Goal: Transaction & Acquisition: Purchase product/service

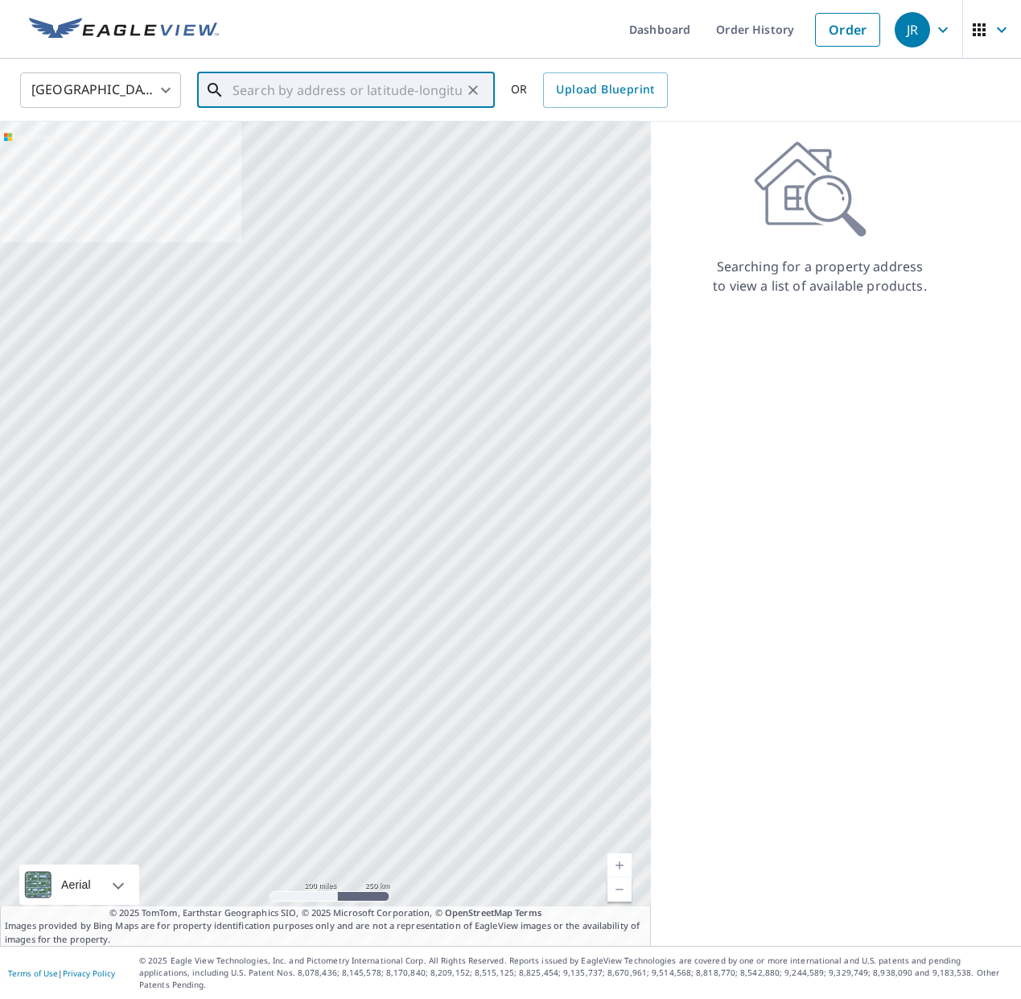
click at [310, 87] on input "text" at bounding box center [347, 90] width 229 height 45
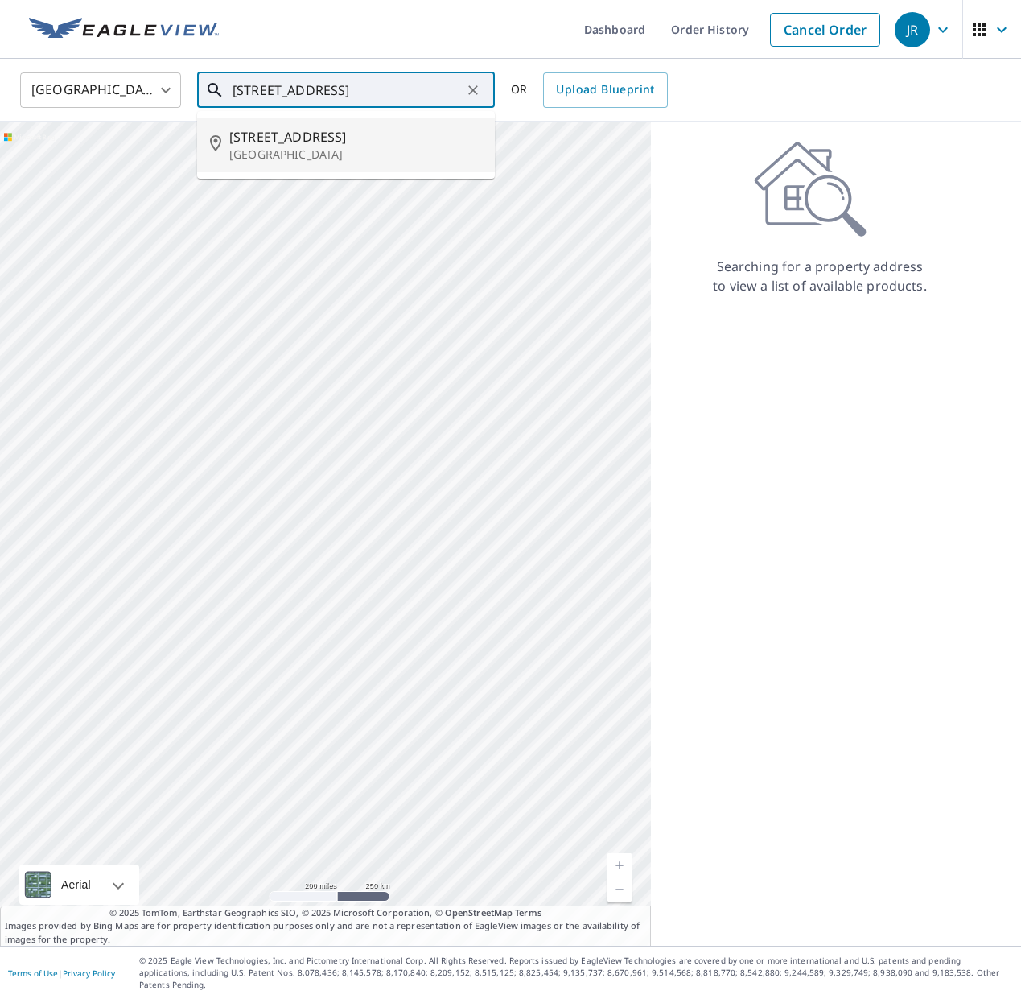
click at [262, 144] on span "[STREET_ADDRESS]" at bounding box center [355, 136] width 253 height 19
type input "[STREET_ADDRESS]"
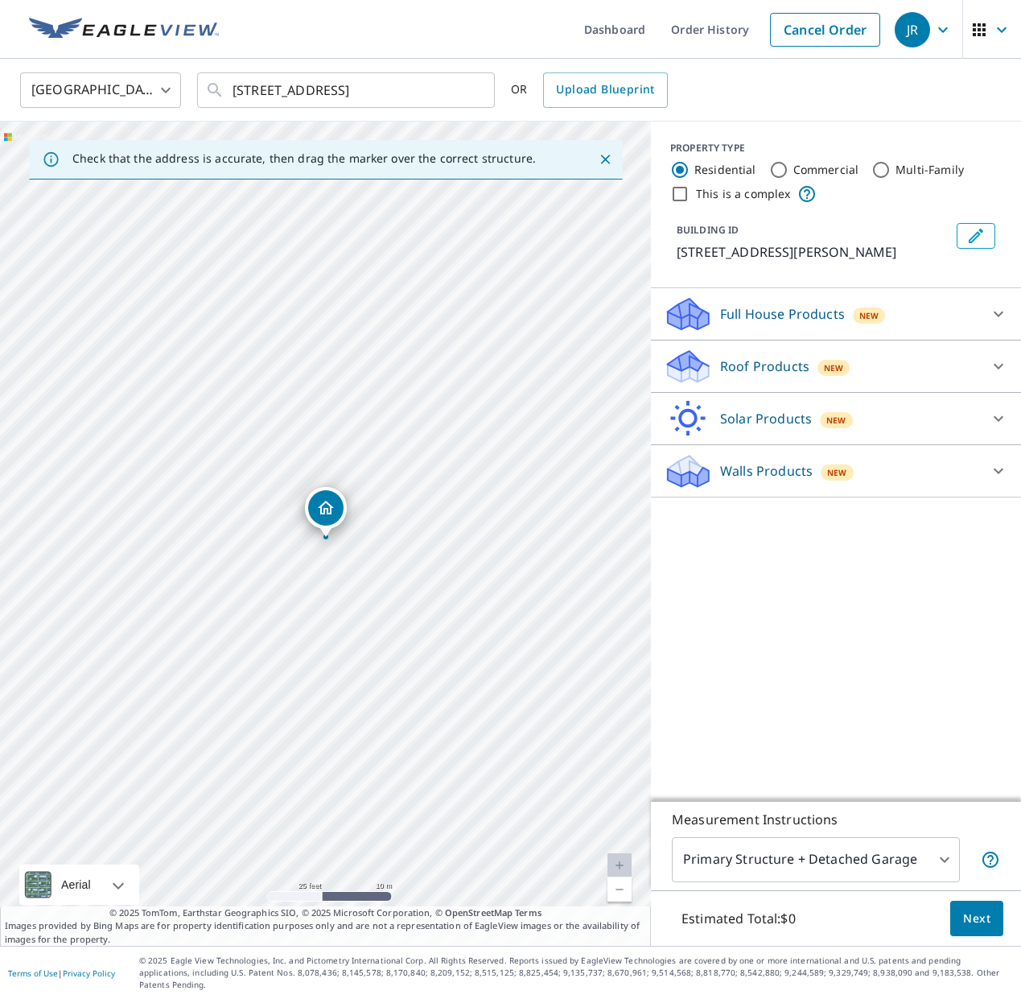
drag, startPoint x: 235, startPoint y: 239, endPoint x: 389, endPoint y: 456, distance: 266.2
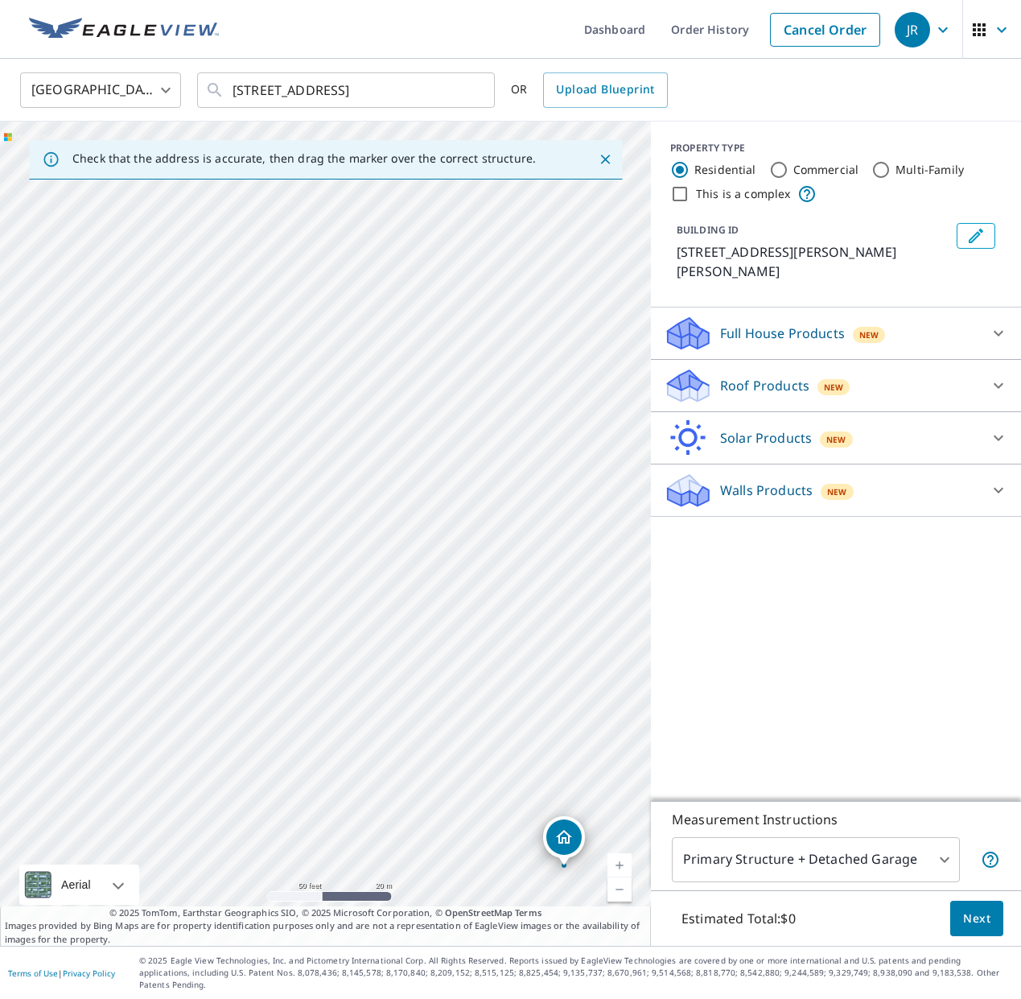
drag, startPoint x: 324, startPoint y: 503, endPoint x: 560, endPoint y: 829, distance: 402.8
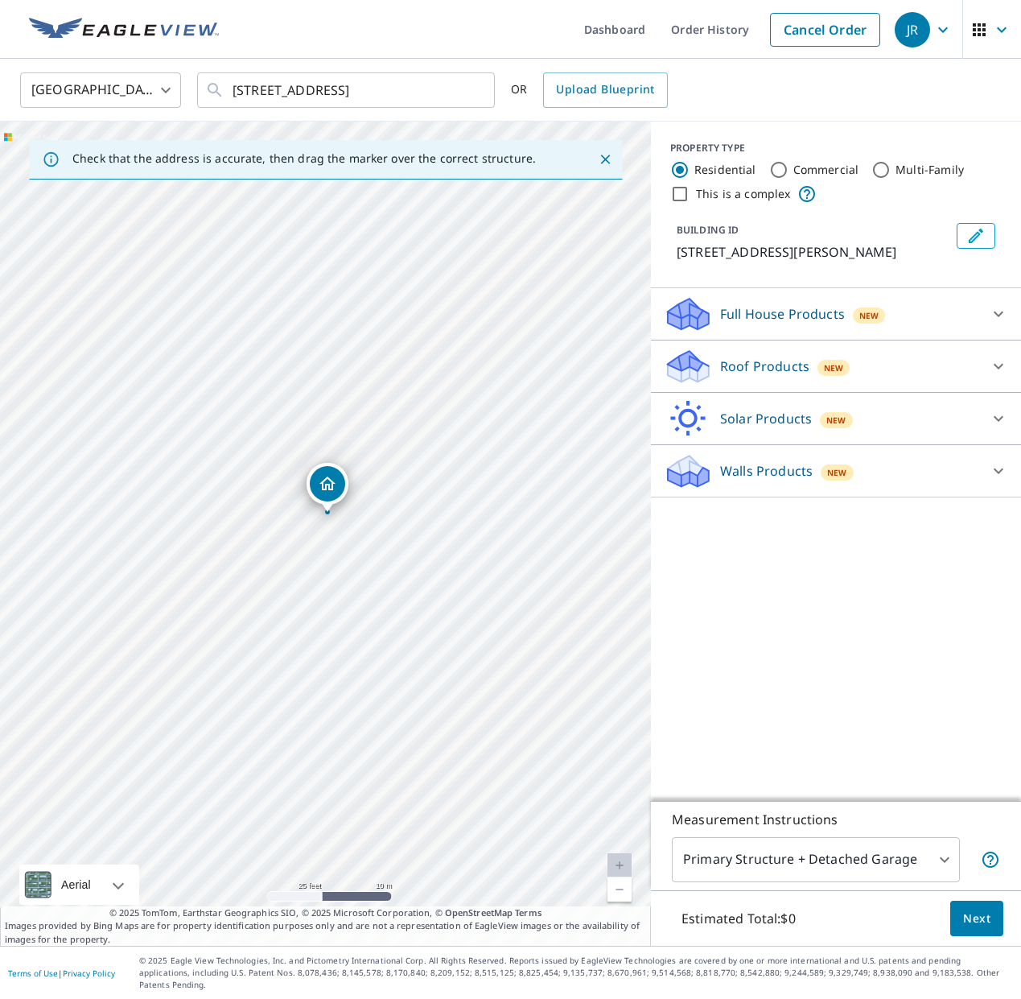
drag, startPoint x: 349, startPoint y: 483, endPoint x: 318, endPoint y: 479, distance: 30.8
click at [786, 855] on body "[PERSON_NAME] Dashboard Order History Cancel Order JR United States [GEOGRAPHIC…" at bounding box center [510, 499] width 1021 height 999
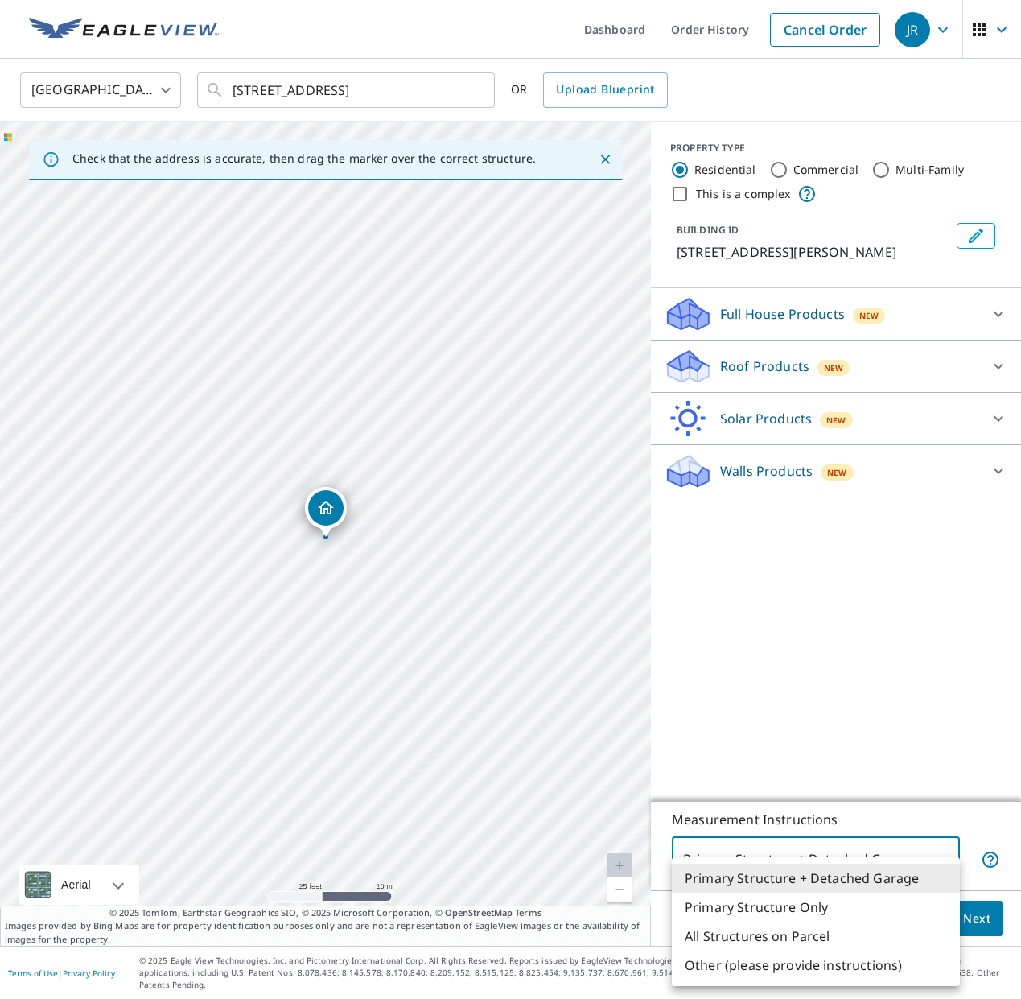
click at [805, 962] on li "Other (please provide instructions)" at bounding box center [816, 965] width 288 height 29
type input "5"
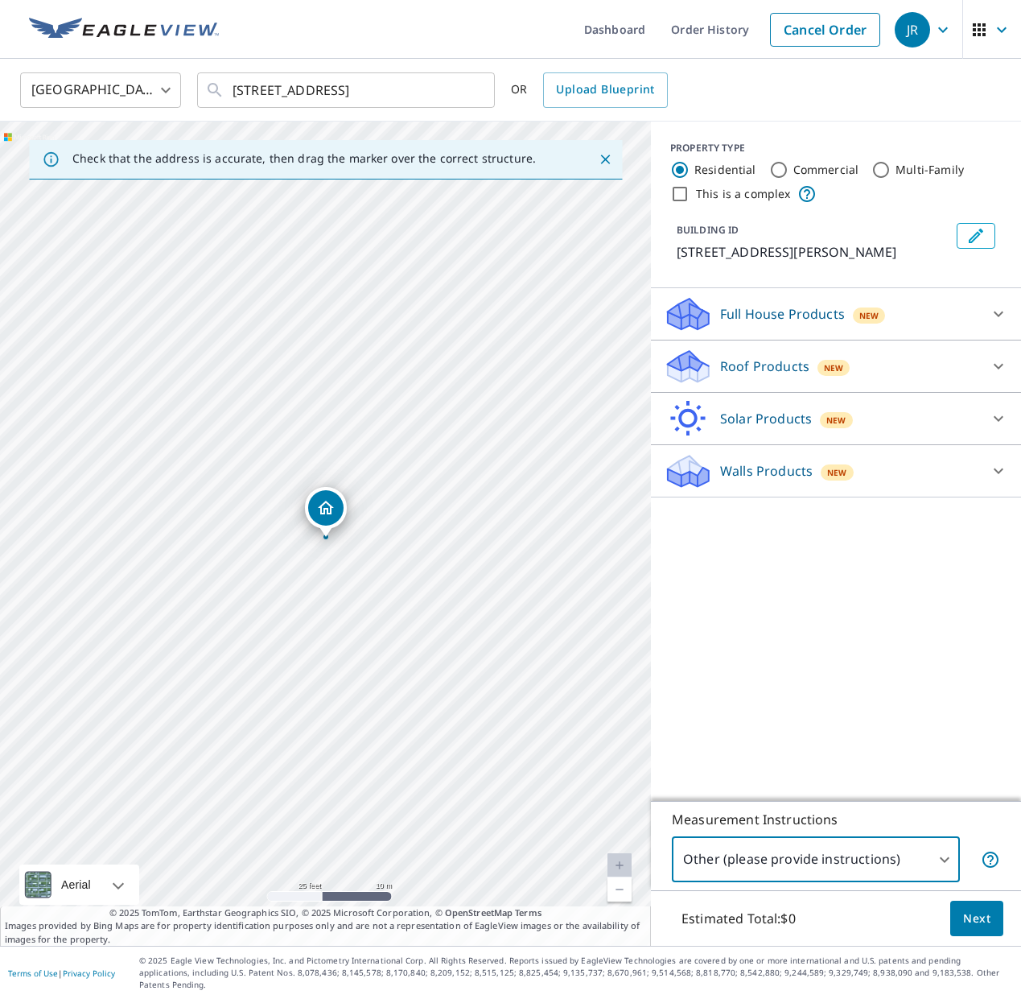
click at [808, 876] on body "[PERSON_NAME] Dashboard Order History Cancel Order JR United States [GEOGRAPHIC…" at bounding box center [510, 499] width 1021 height 999
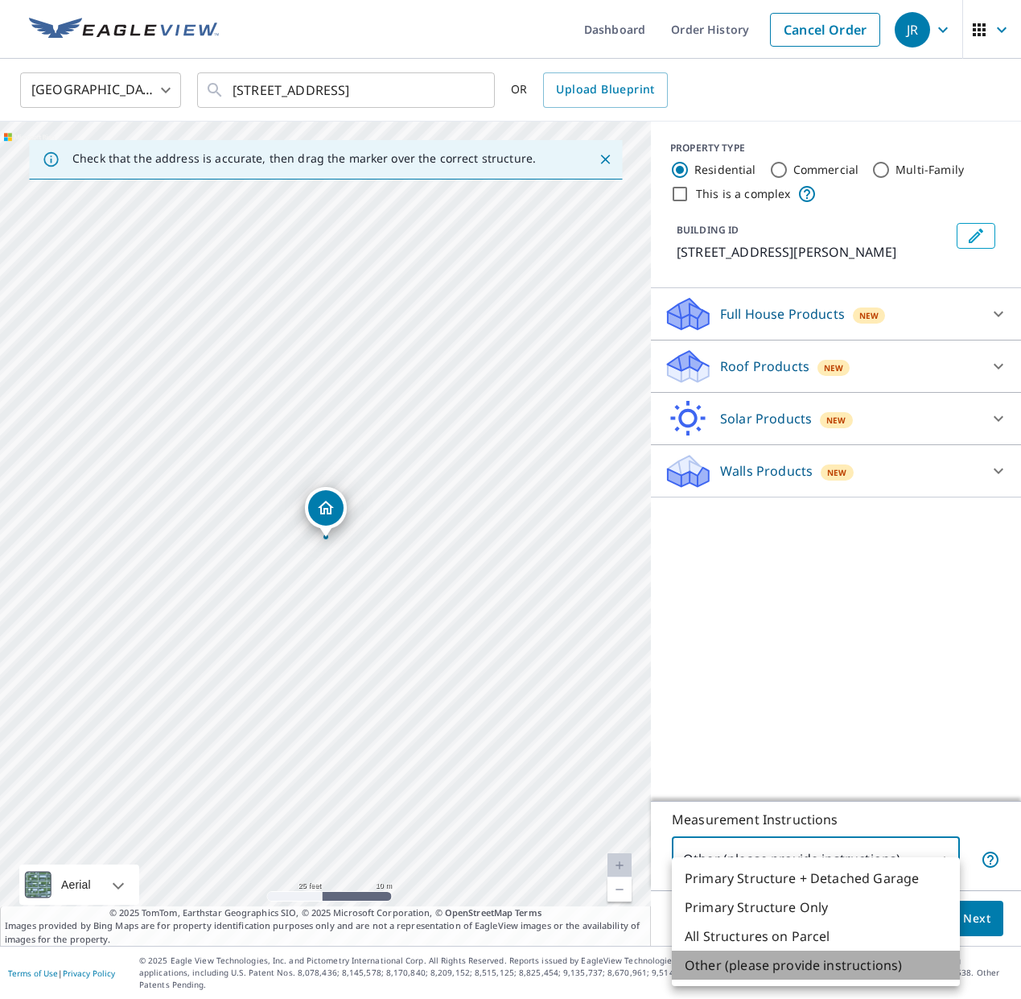
click at [815, 962] on li "Other (please provide instructions)" at bounding box center [816, 965] width 288 height 29
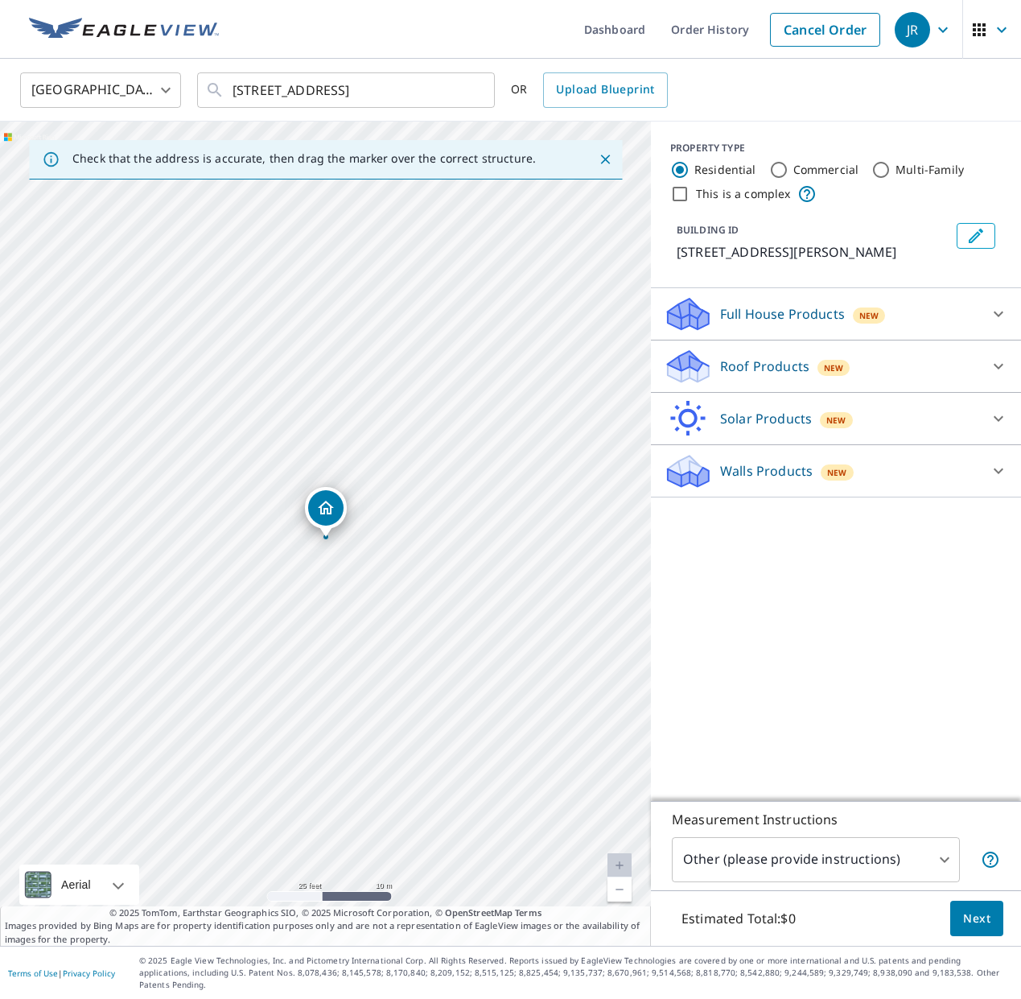
click at [947, 305] on div "Full House Products New" at bounding box center [822, 314] width 316 height 38
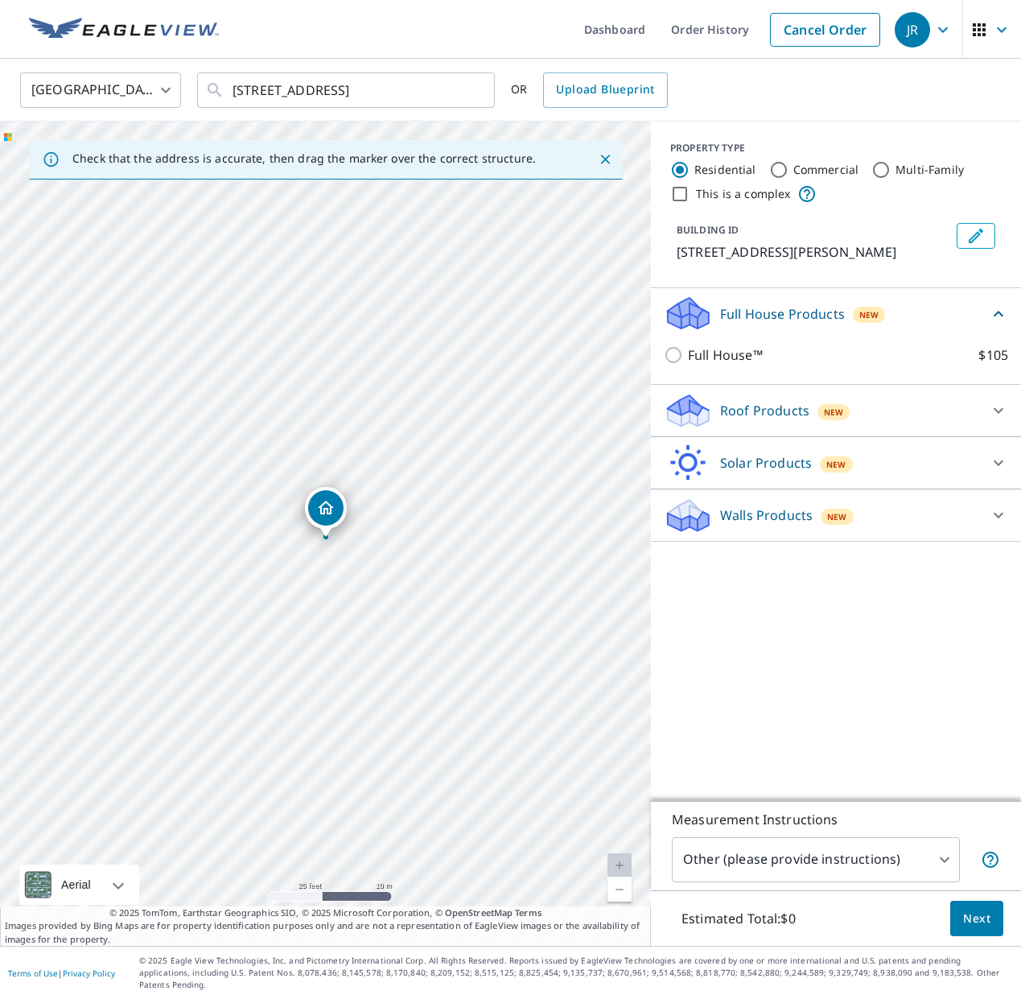
click at [918, 315] on div "Full House Products New" at bounding box center [826, 314] width 325 height 38
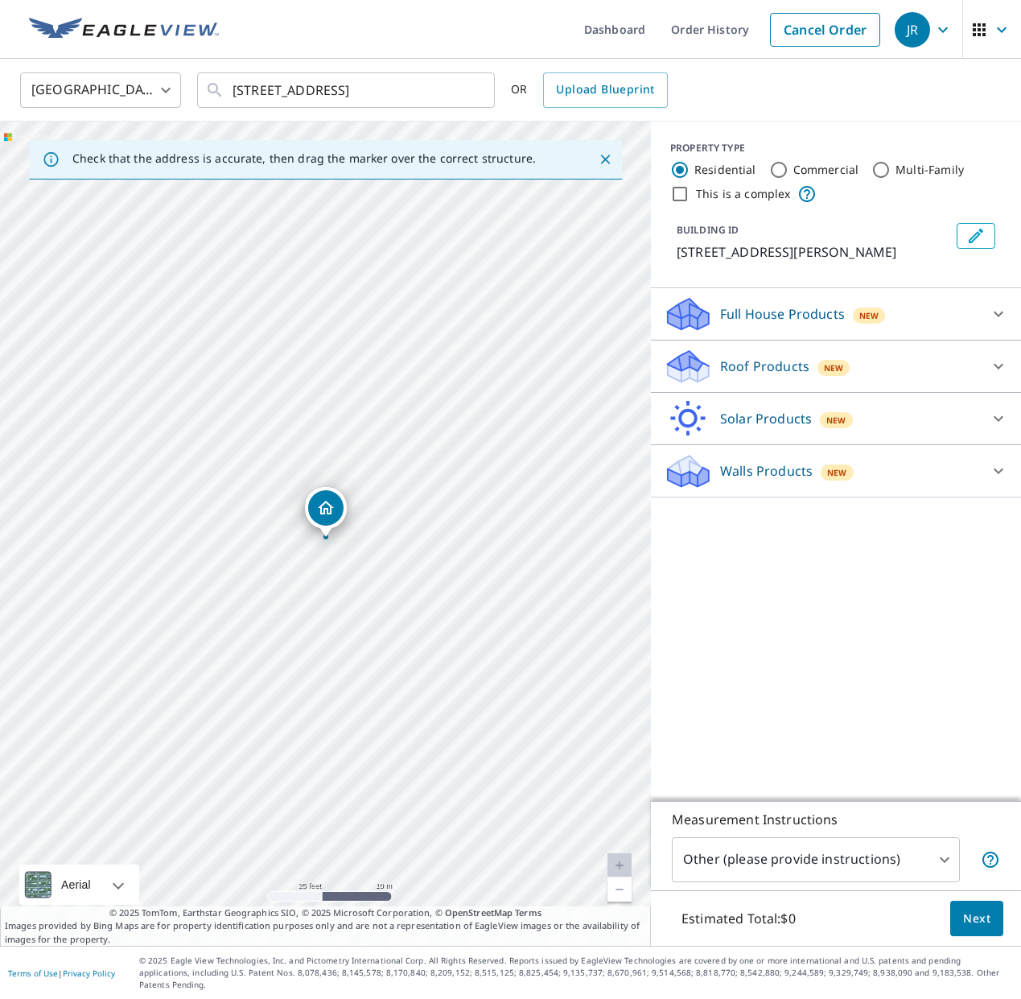
click at [890, 367] on div "Roof Products New" at bounding box center [822, 367] width 316 height 38
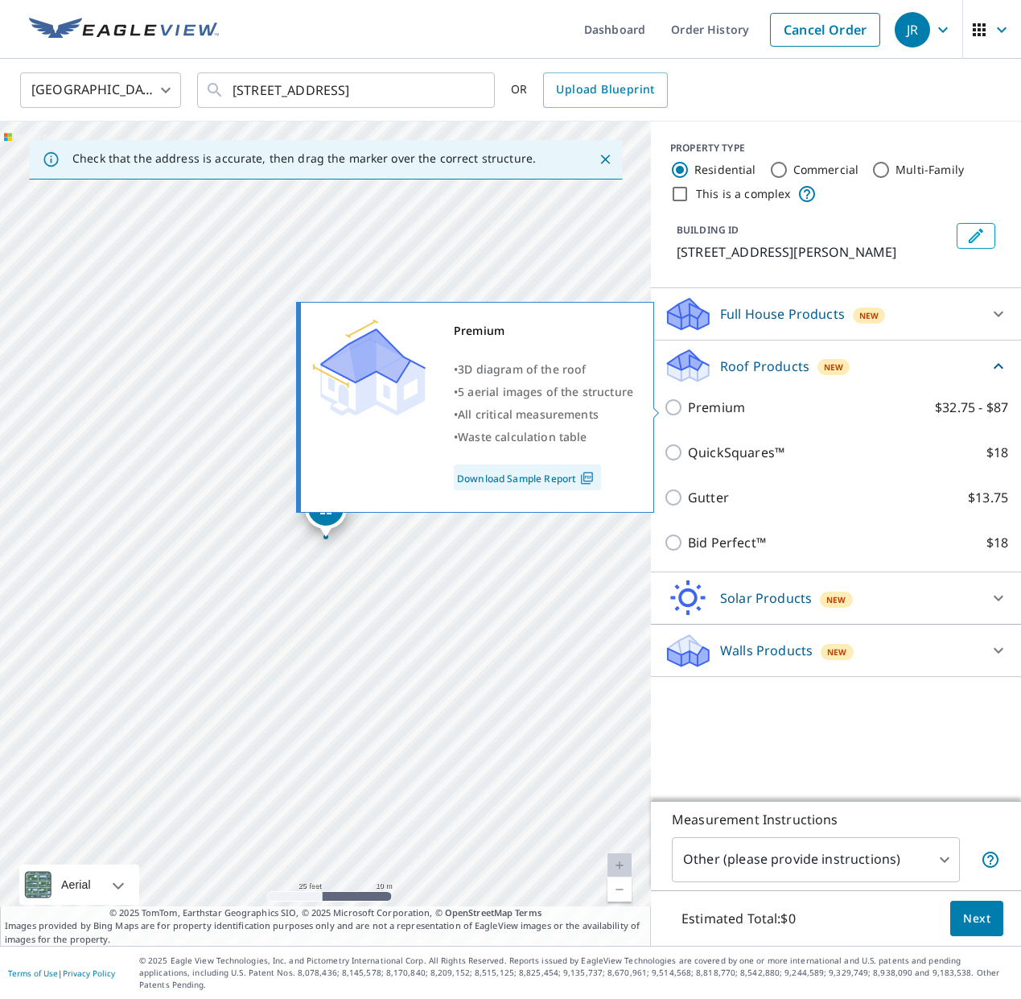
click at [731, 413] on p "Premium" at bounding box center [716, 407] width 57 height 19
click at [688, 413] on input "Premium $32.75 - $87" at bounding box center [676, 407] width 24 height 19
checkbox input "true"
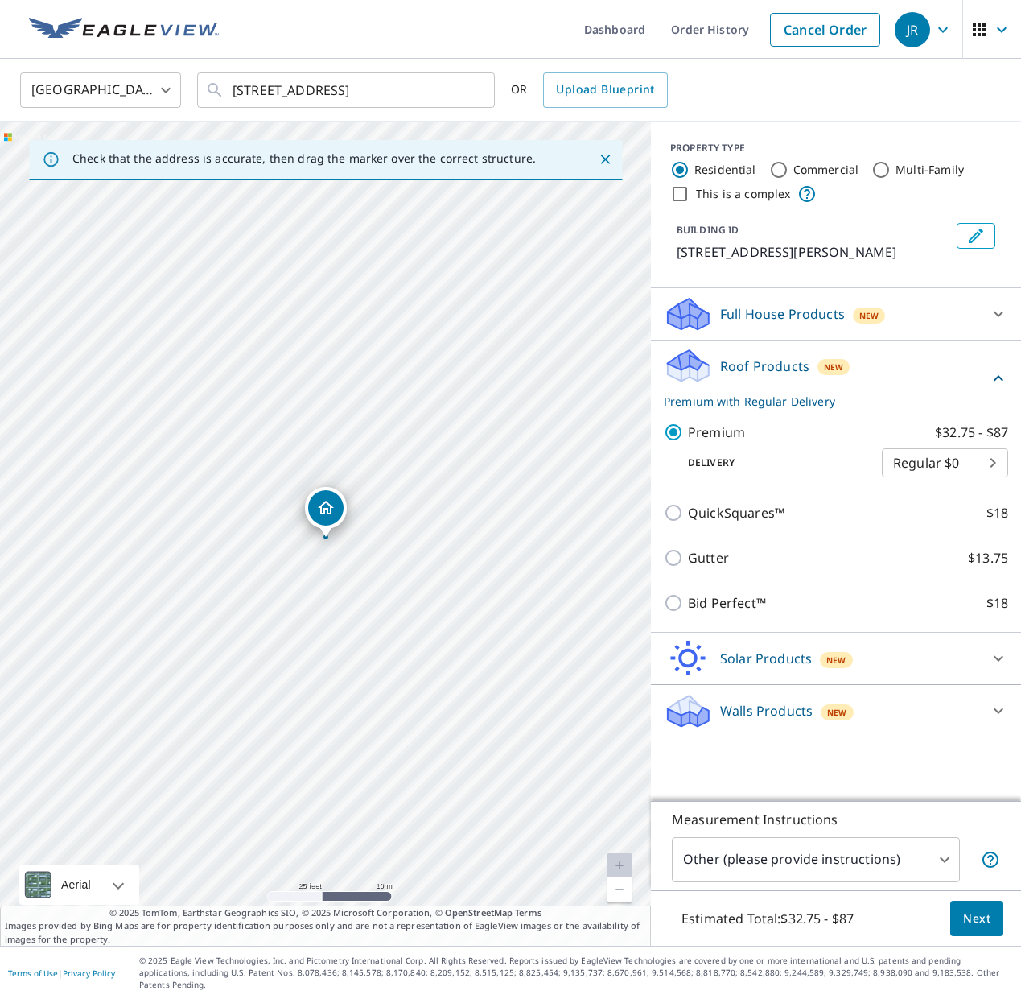
click at [928, 465] on body "[PERSON_NAME] Dashboard Order History Cancel Order JR United States [GEOGRAPHIC…" at bounding box center [510, 499] width 1021 height 999
click at [932, 522] on li "3 Hour $42.25" at bounding box center [945, 520] width 126 height 29
type input "7"
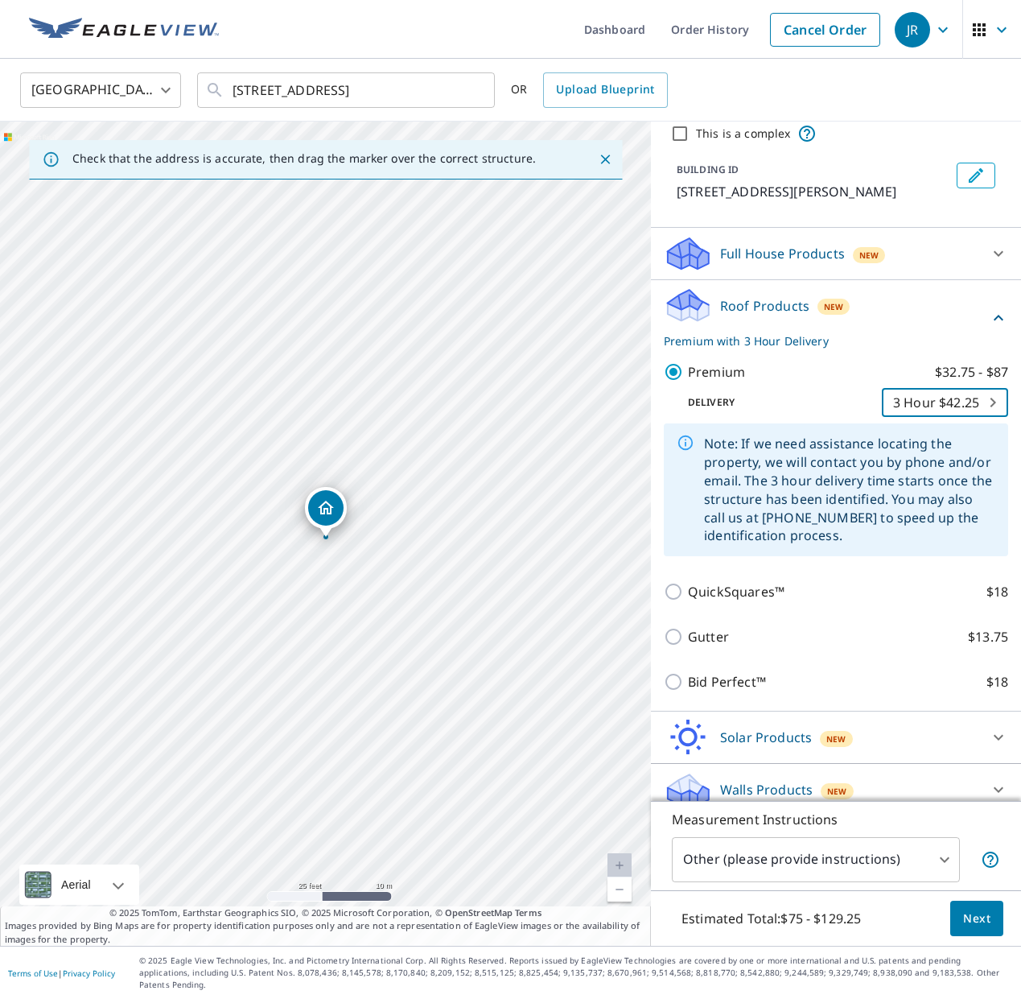
scroll to position [60, 0]
click at [984, 929] on span "Next" at bounding box center [976, 919] width 27 height 20
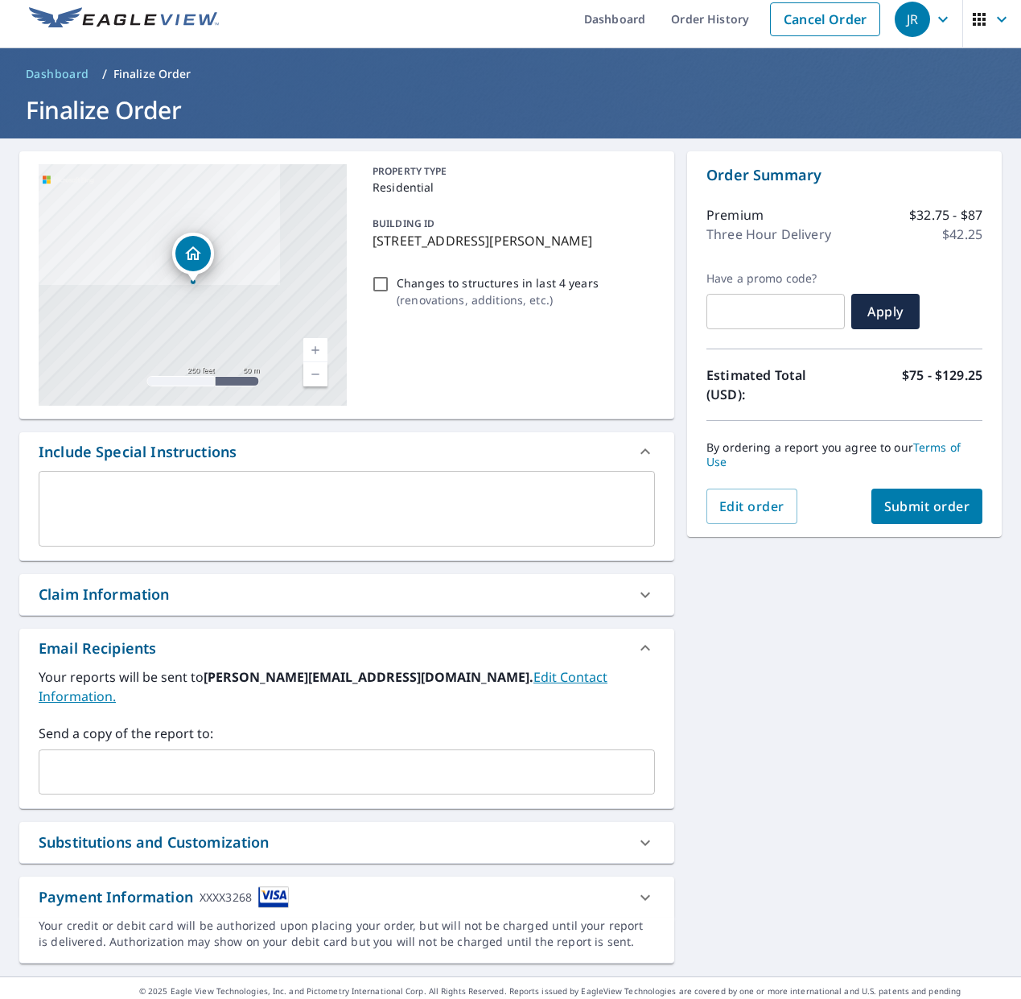
scroll to position [10, 0]
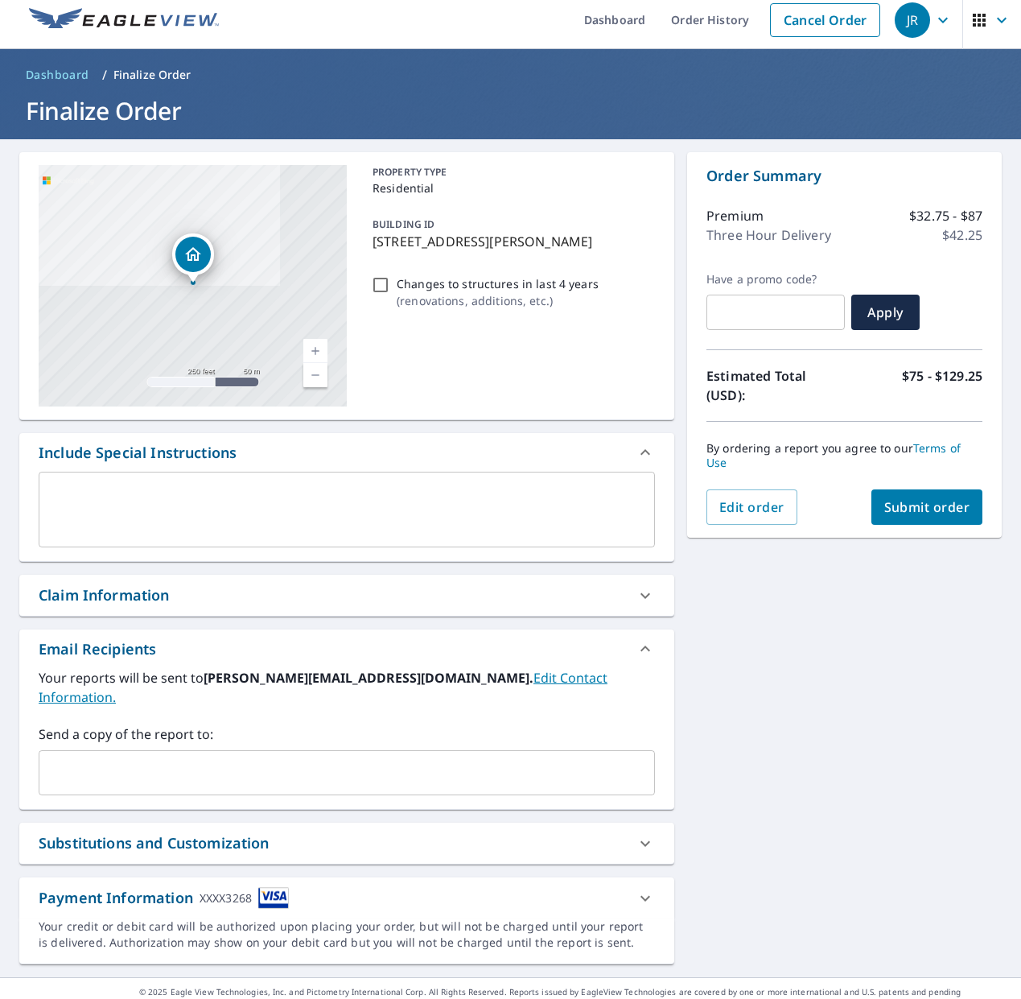
click at [334, 499] on textarea at bounding box center [347, 510] width 594 height 46
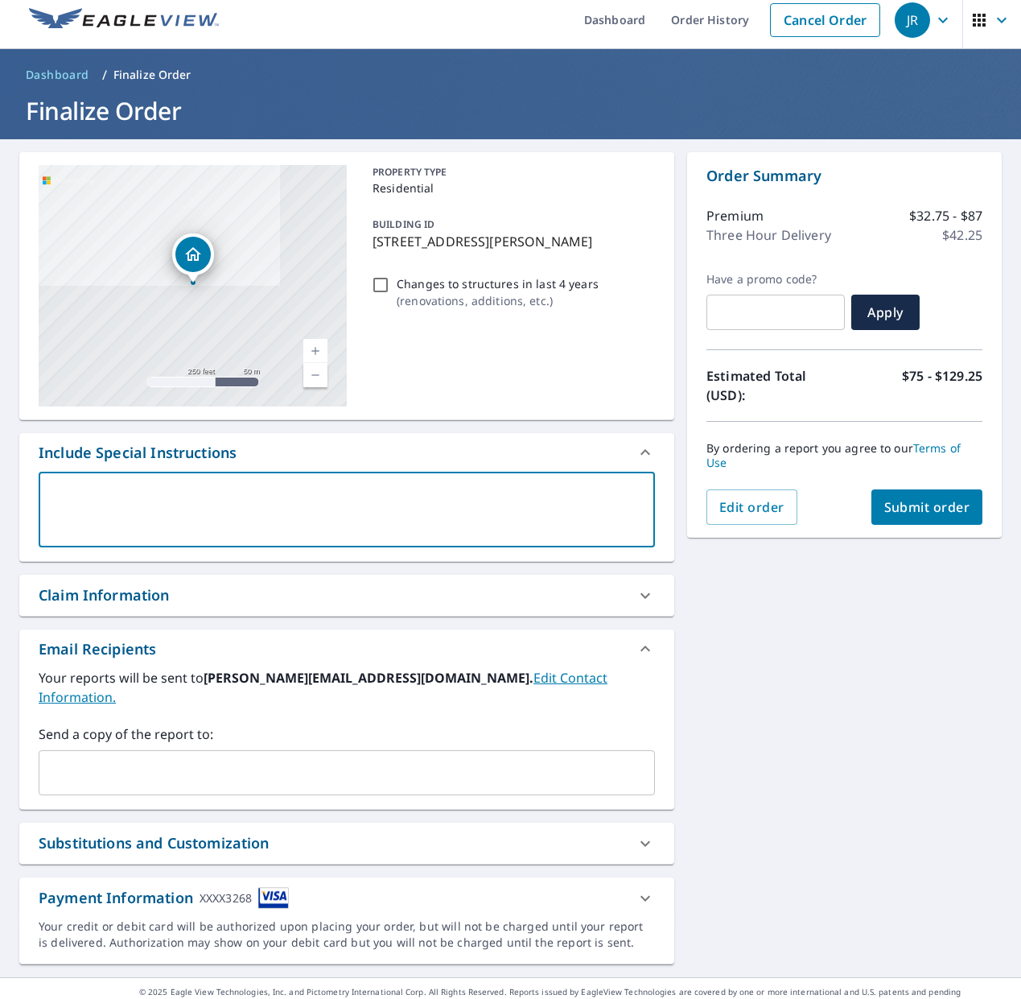
type textarea "I"
type textarea "x"
type textarea "I"
type textarea "x"
type textarea "I o"
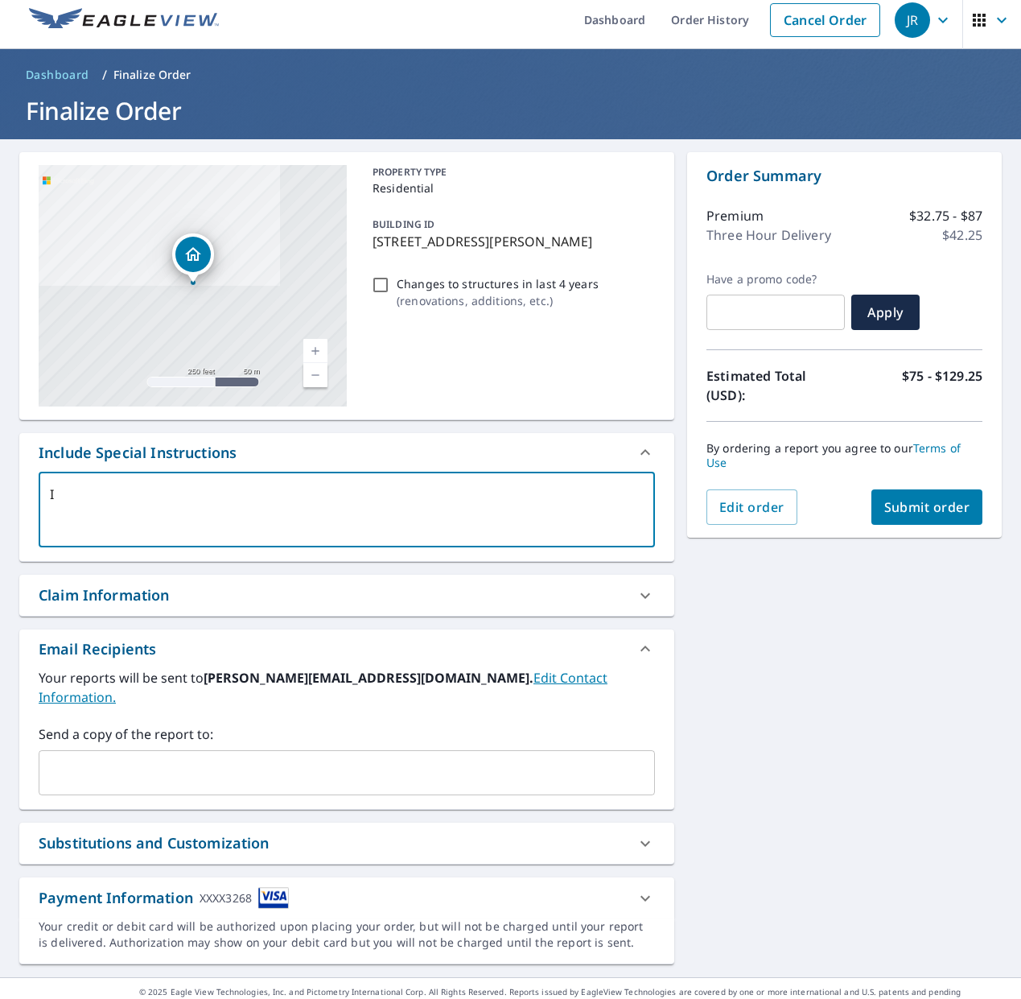
type textarea "x"
type textarea "I on"
type textarea "x"
type textarea "I onl"
type textarea "x"
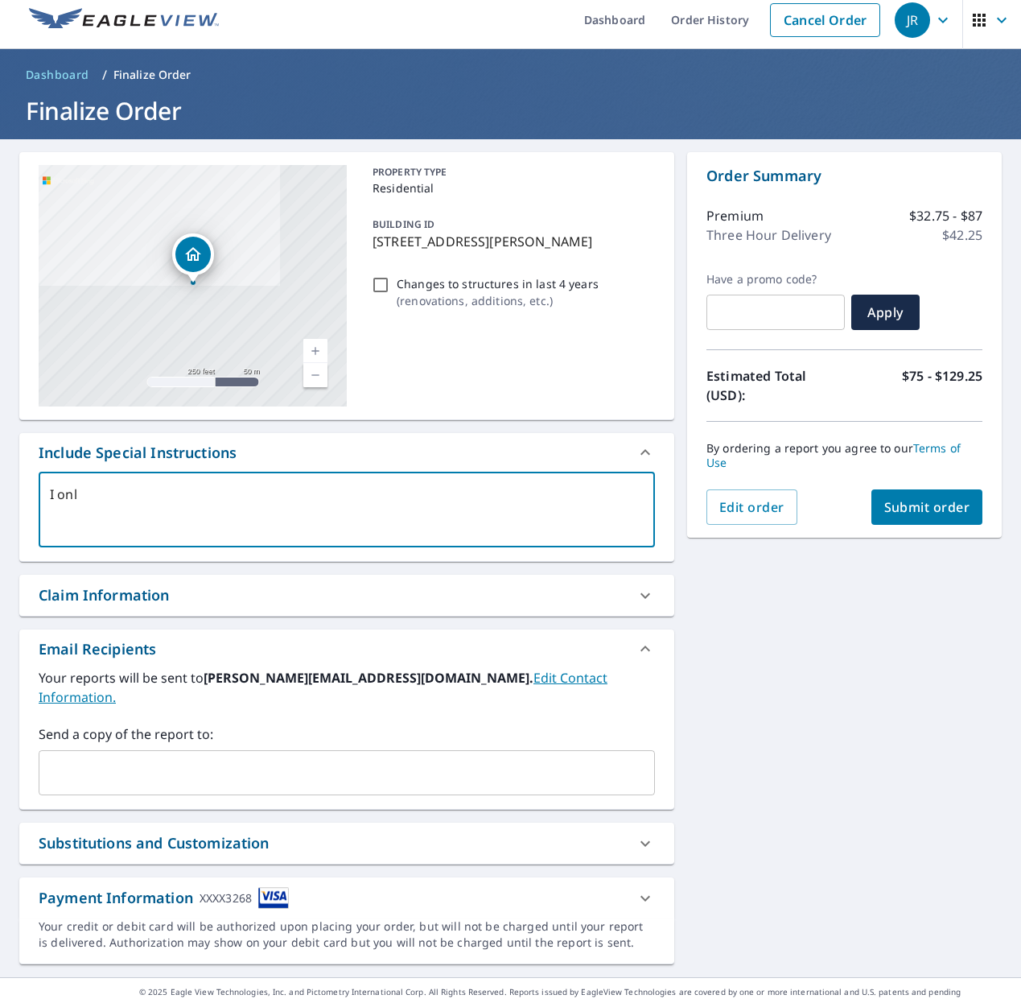
type textarea "I only"
type textarea "x"
type textarea "I only"
type textarea "x"
type textarea "I only n"
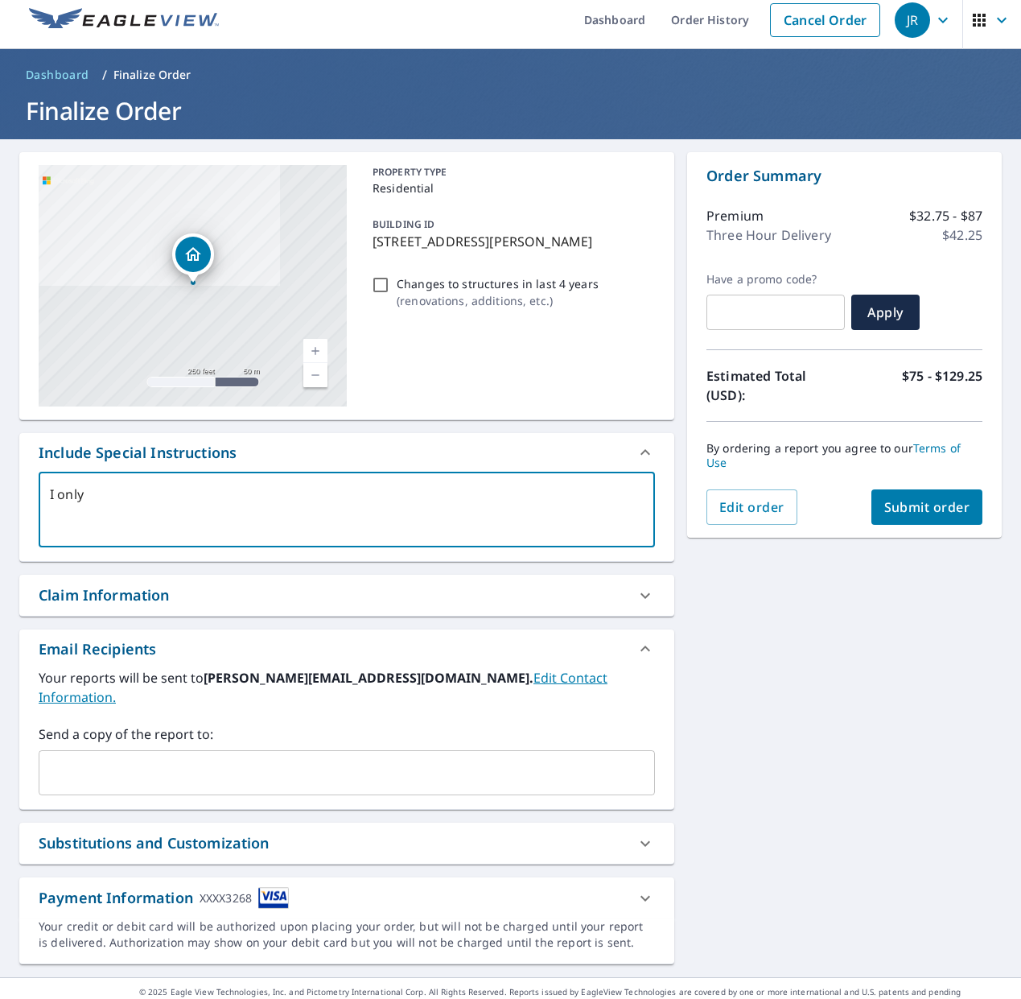
type textarea "x"
type textarea "I only ne"
type textarea "x"
type textarea "I only nee"
type textarea "x"
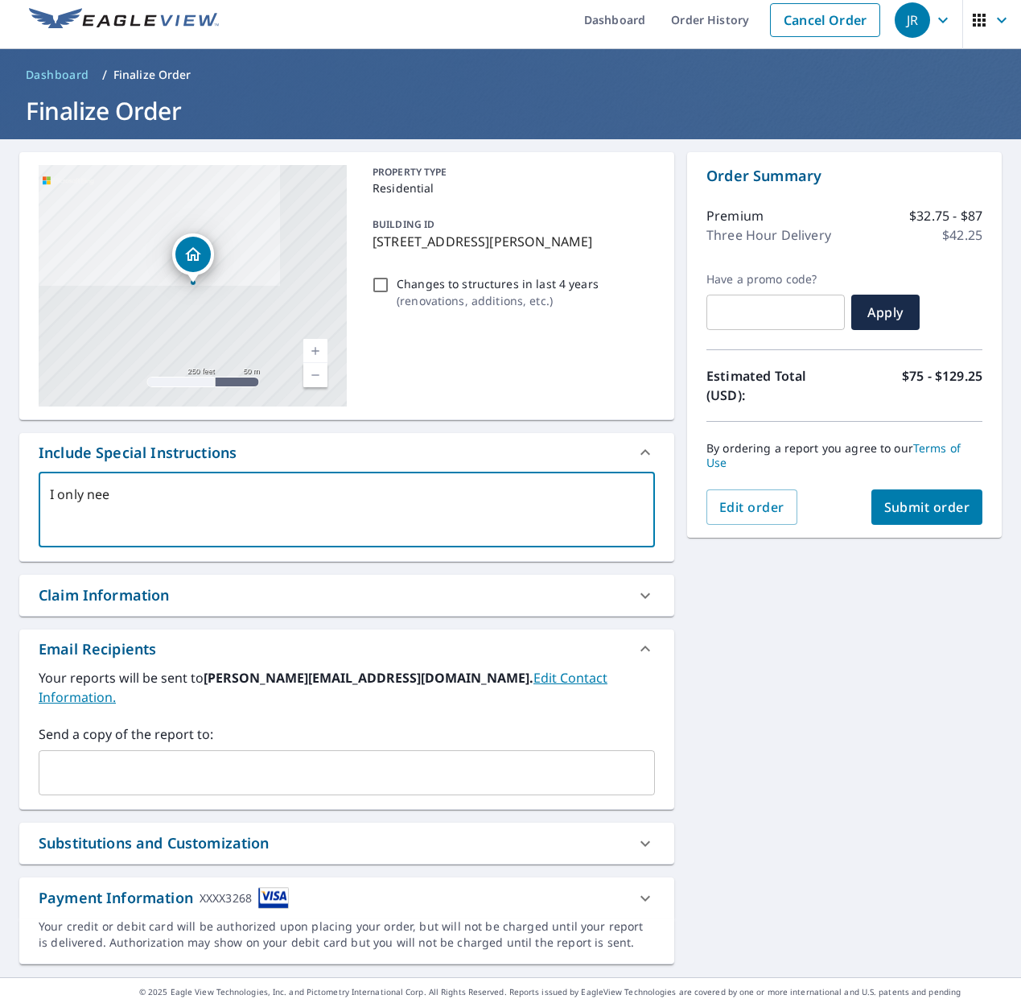
type textarea "I only need"
type textarea "x"
type textarea "I only need"
type textarea "x"
type textarea "I only need t"
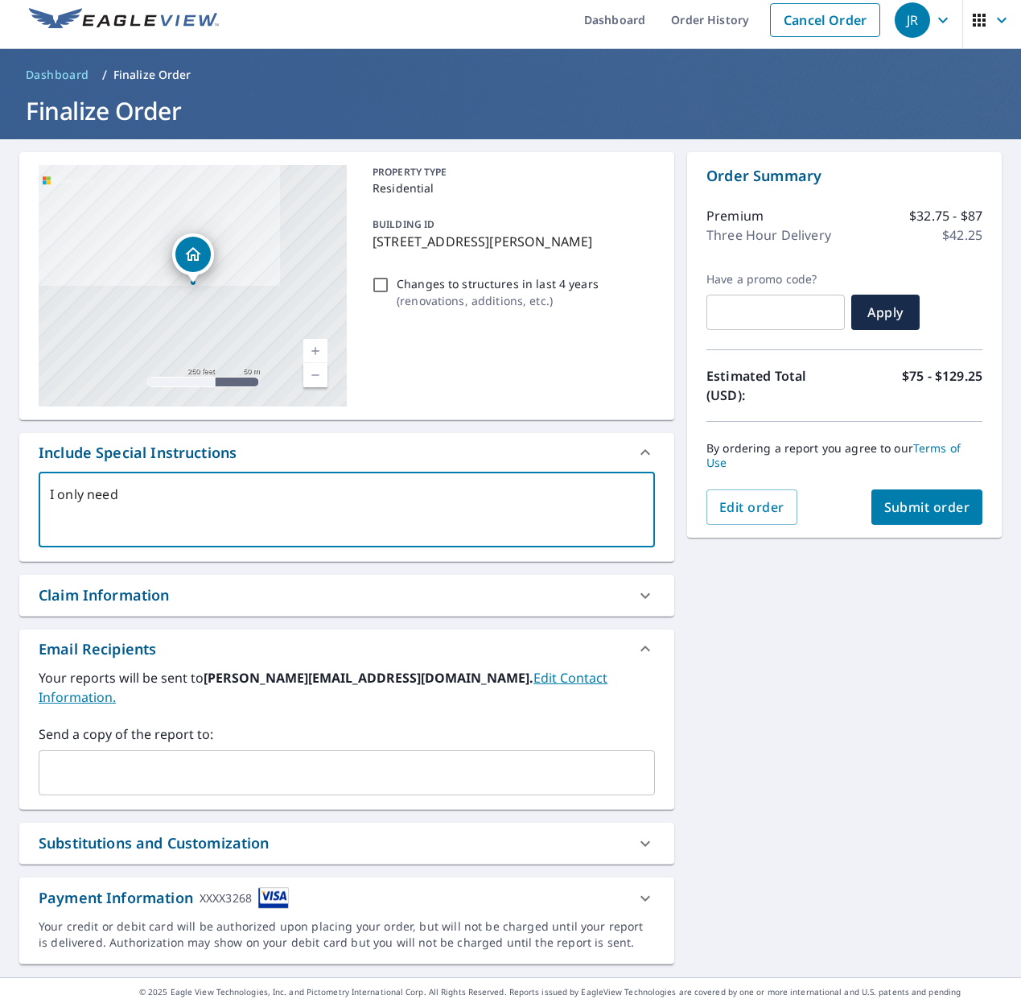
type textarea "x"
type textarea "I only need th"
type textarea "x"
type textarea "I only need the"
type textarea "x"
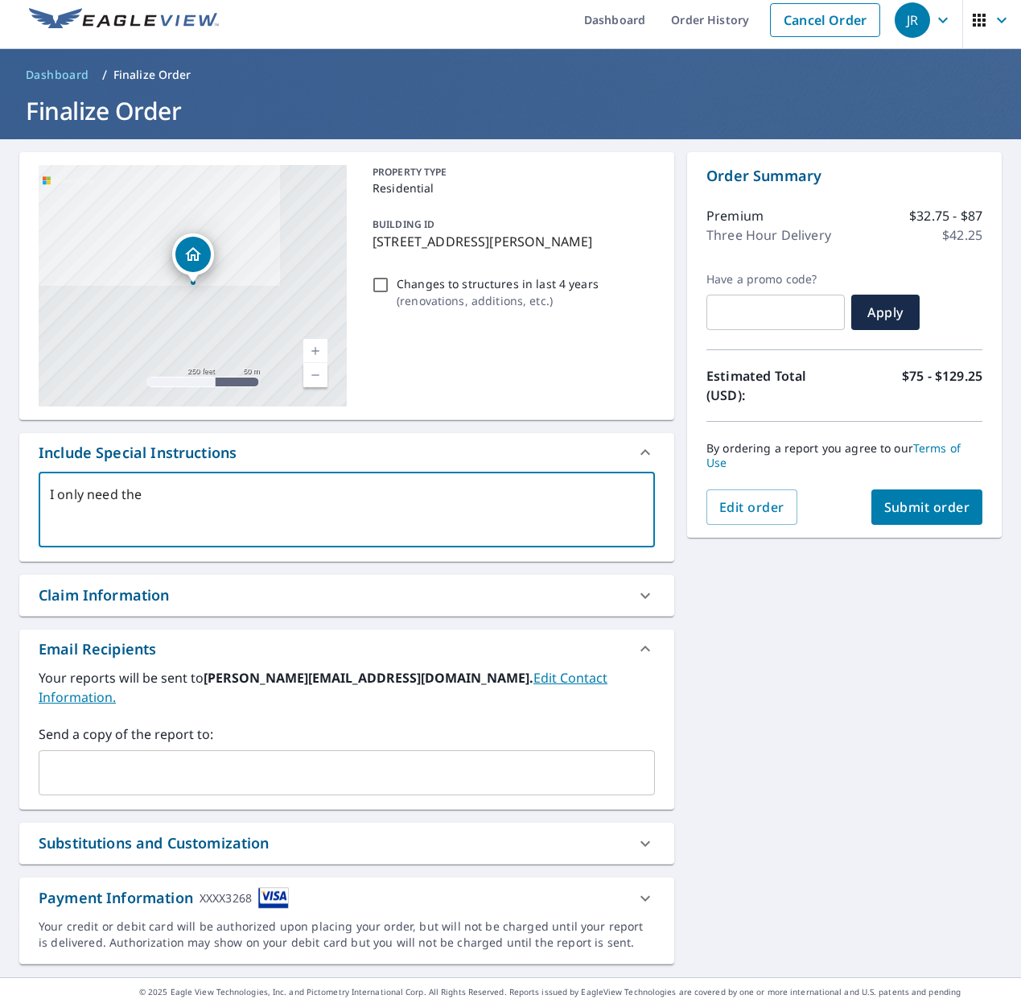
type textarea "I only need the"
type textarea "x"
type textarea "I only need the m"
type textarea "x"
type textarea "I only need the me"
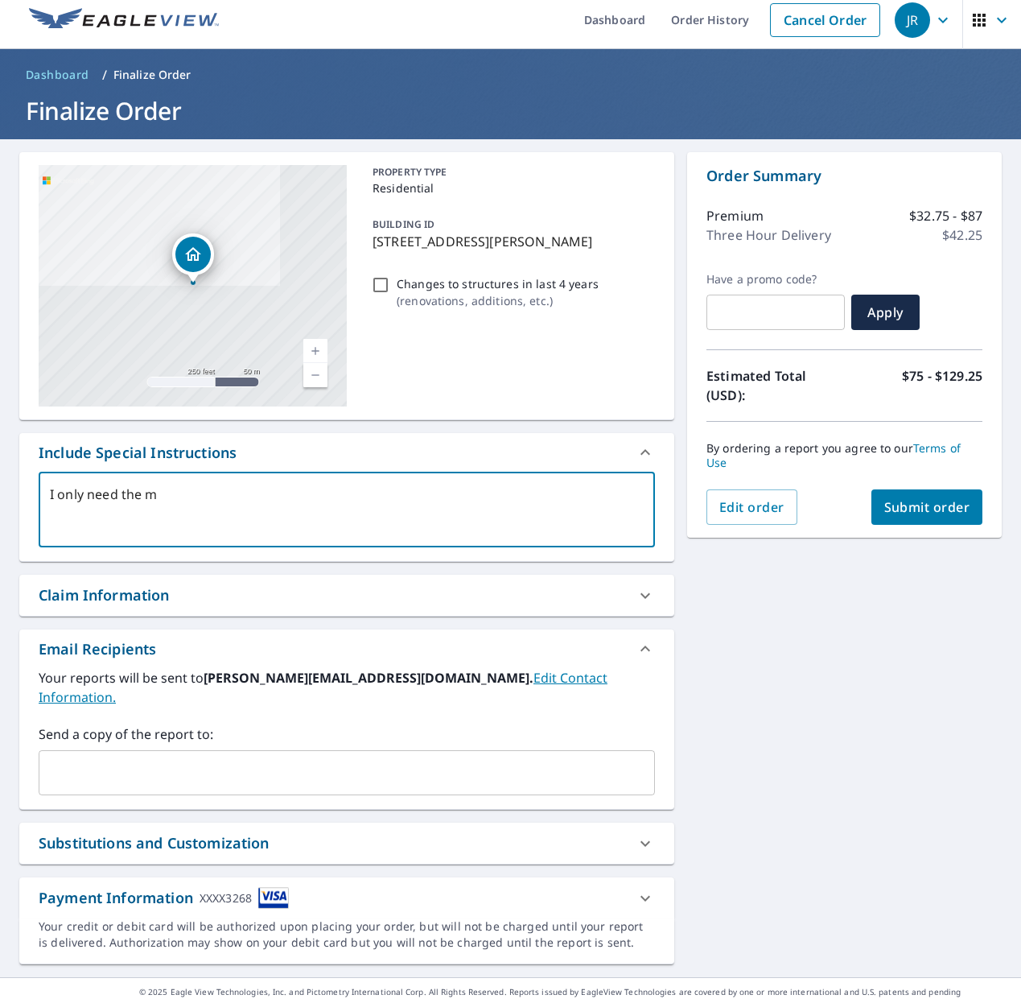
type textarea "x"
type textarea "I only need the mea"
type textarea "x"
type textarea "I only need the meas"
type textarea "x"
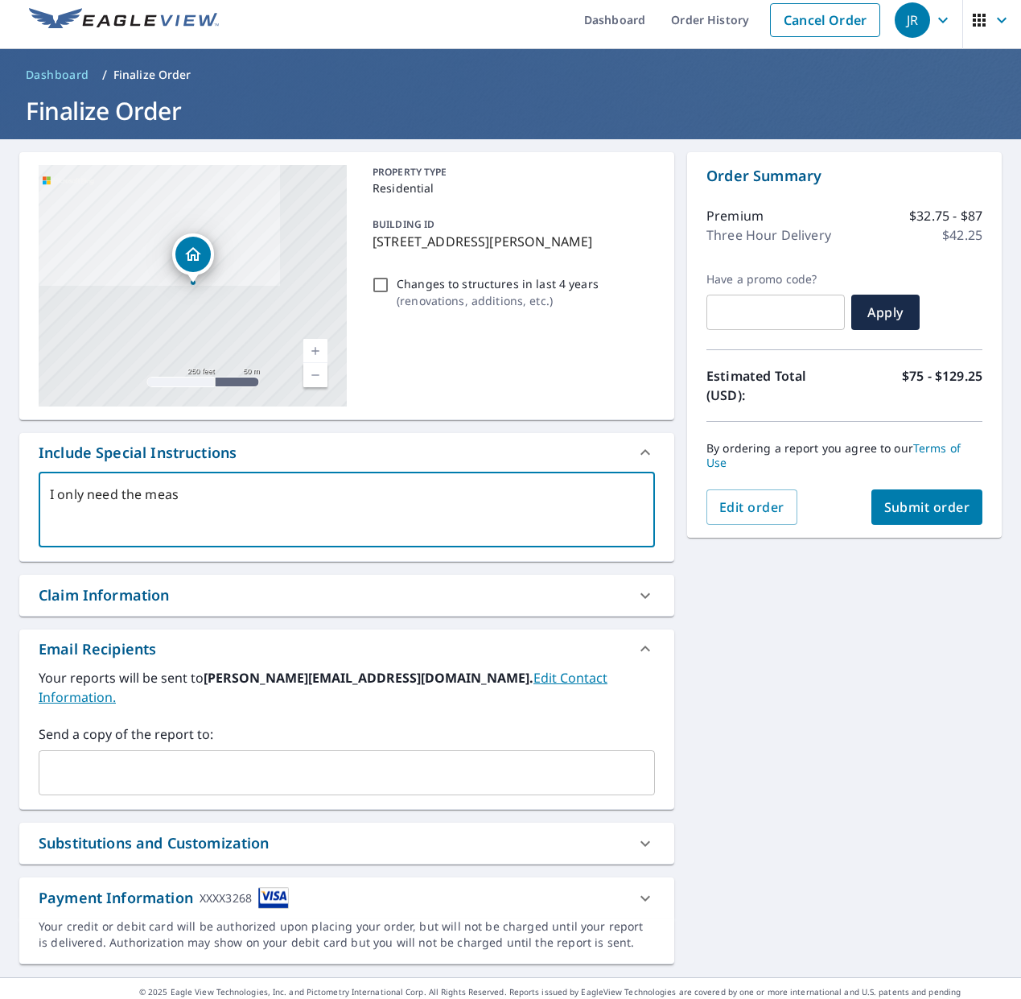
type textarea "I only need the measu"
type textarea "x"
type textarea "I only need the measur"
type textarea "x"
type textarea "I only need the measure"
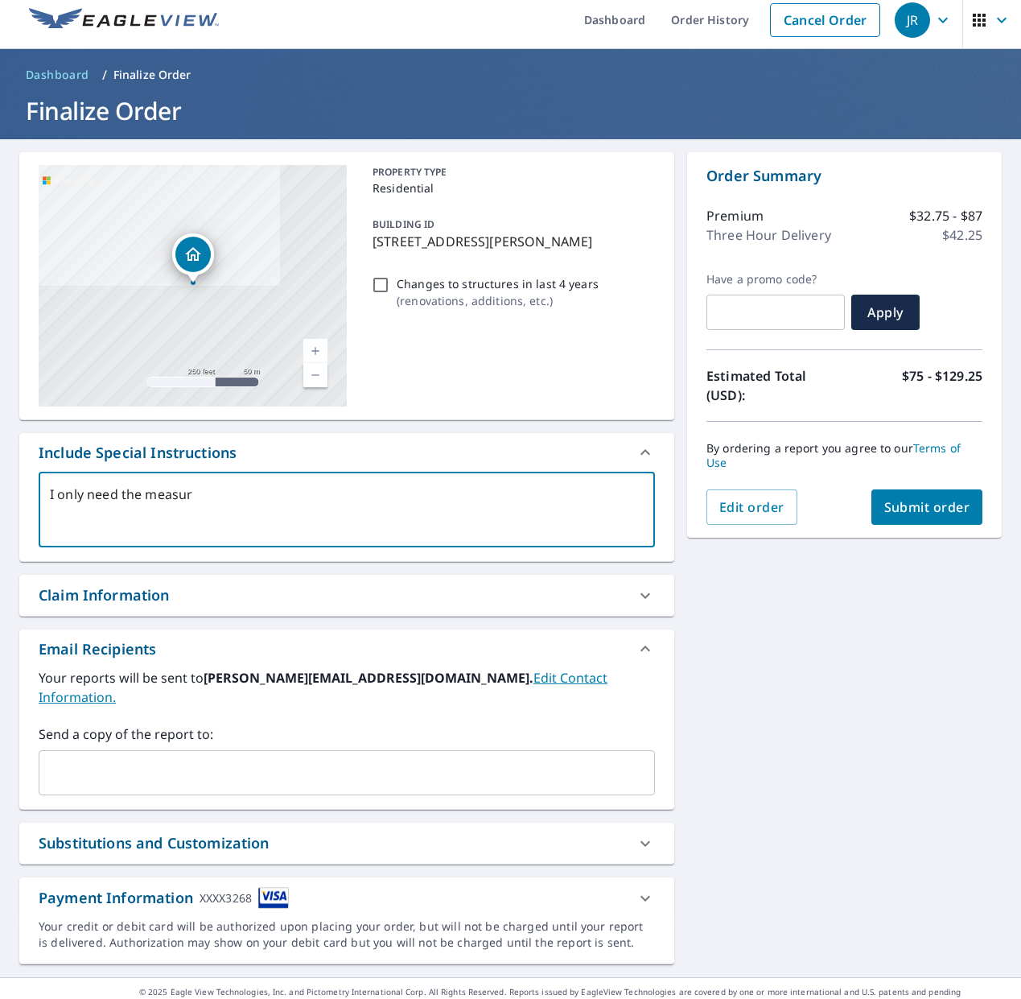
type textarea "x"
type textarea "I only need the measurem"
type textarea "x"
type textarea "I only need the measureme"
type textarea "x"
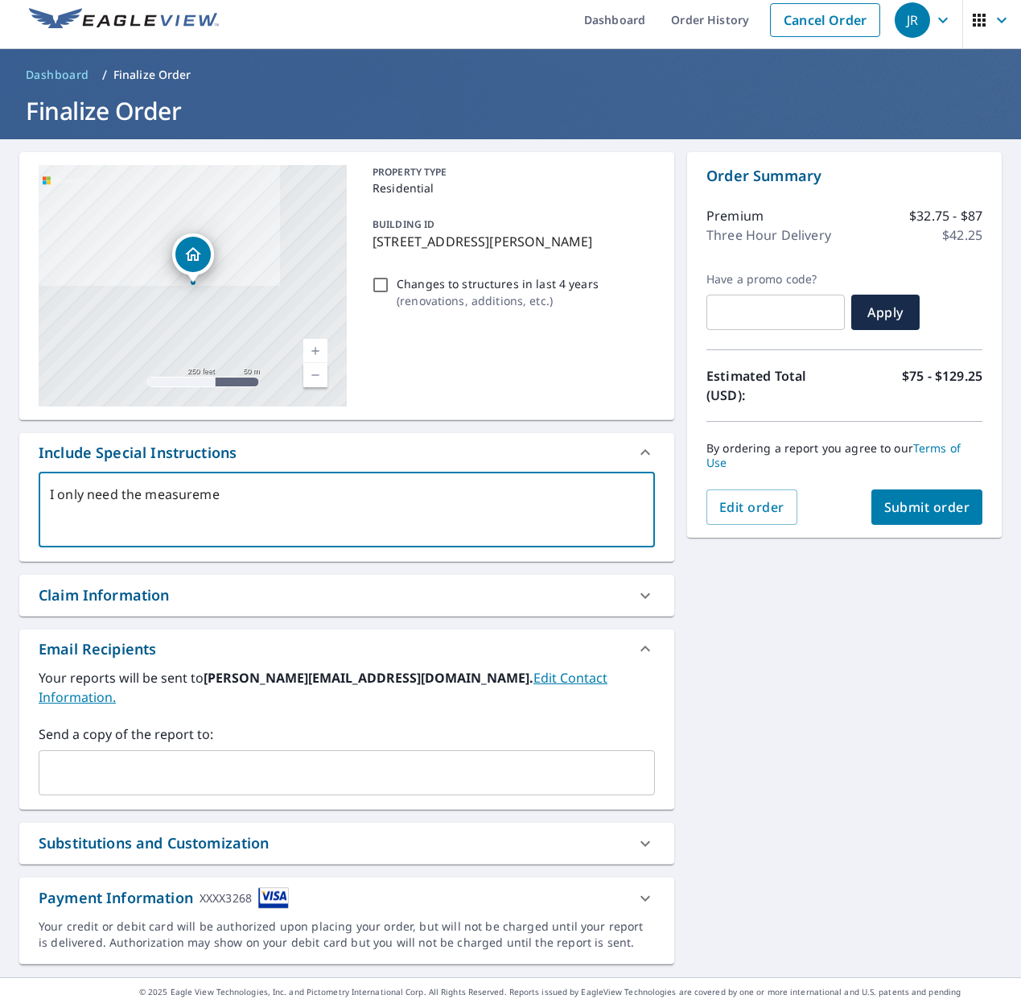
type textarea "I only need the measuremen"
type textarea "x"
type textarea "I only need the measurement"
type textarea "x"
type textarea "I only need the measurement"
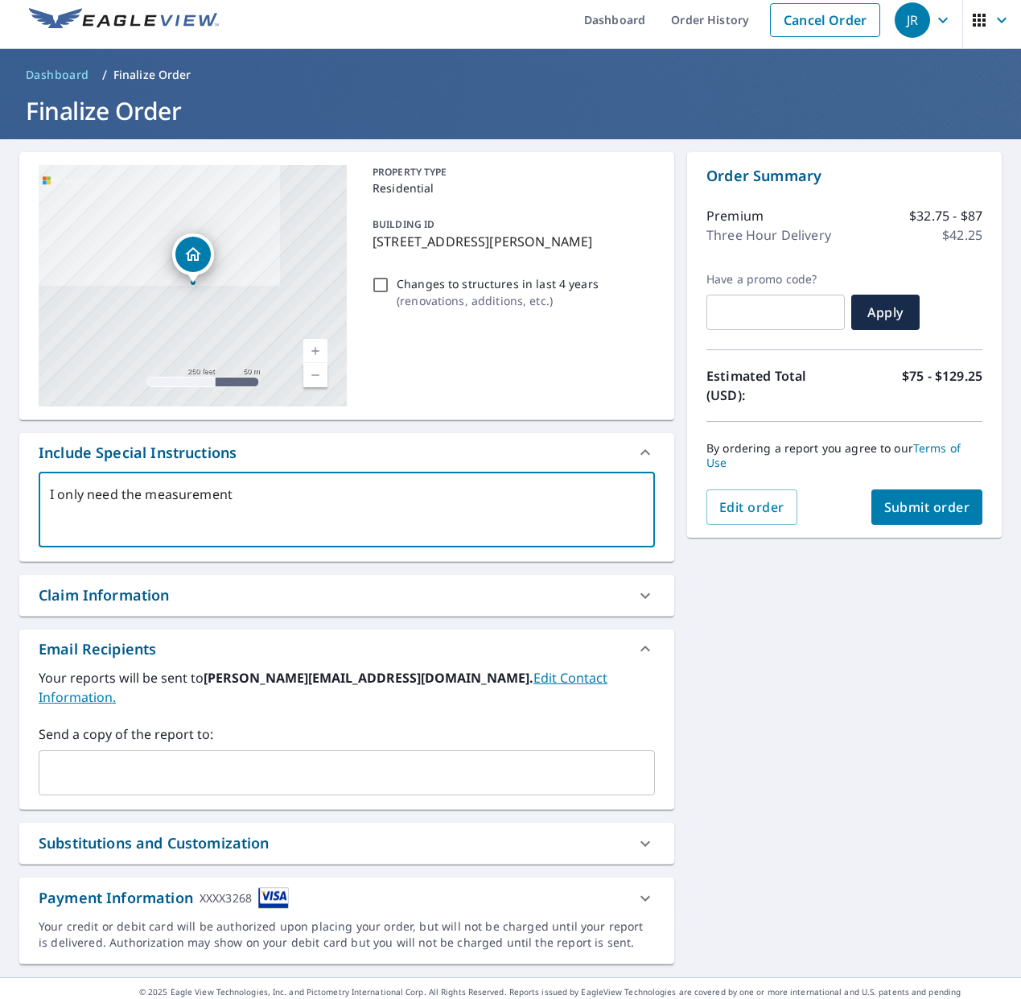
type textarea "x"
type textarea "I only need the measurement r"
type textarea "x"
type textarea "I only need the measurement re"
type textarea "x"
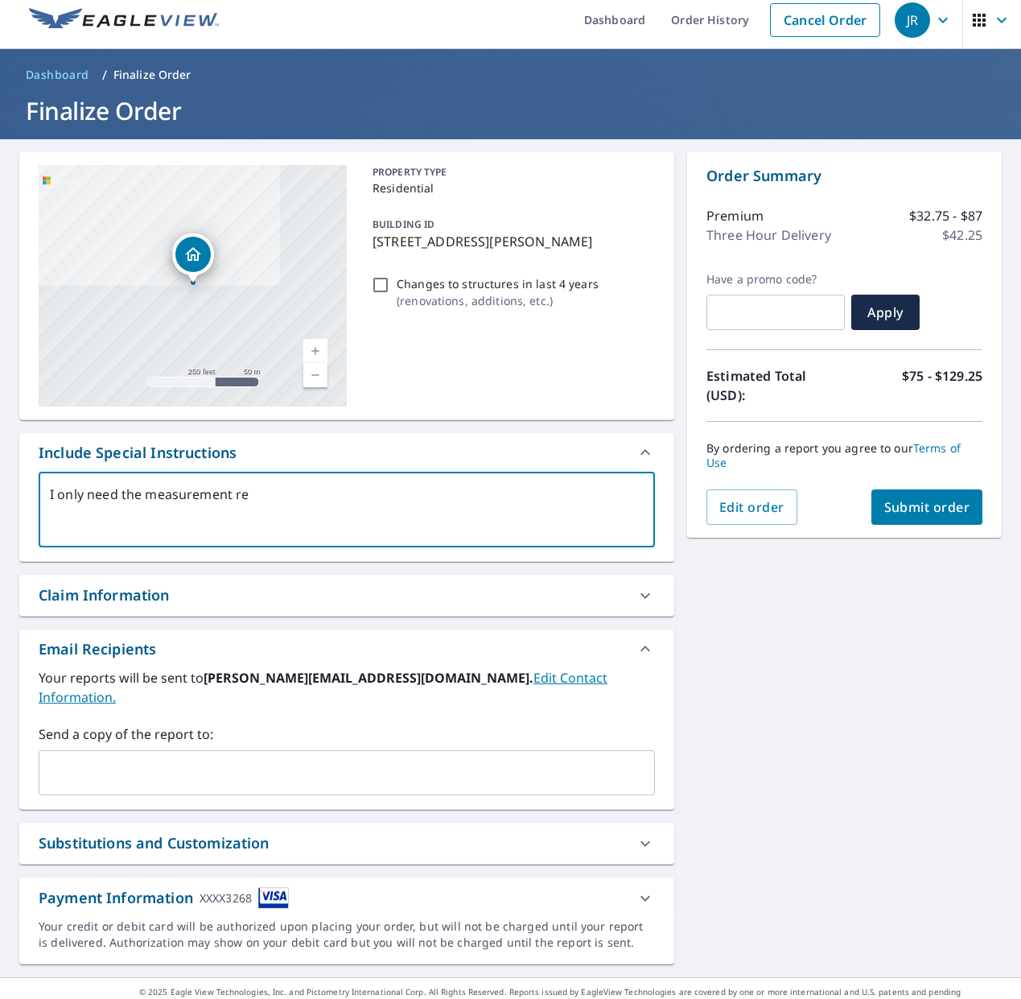
type textarea "I only need the measurement rep"
type textarea "x"
type textarea "I only need the measurement repo"
type textarea "x"
type textarea "I only need the measurement repor"
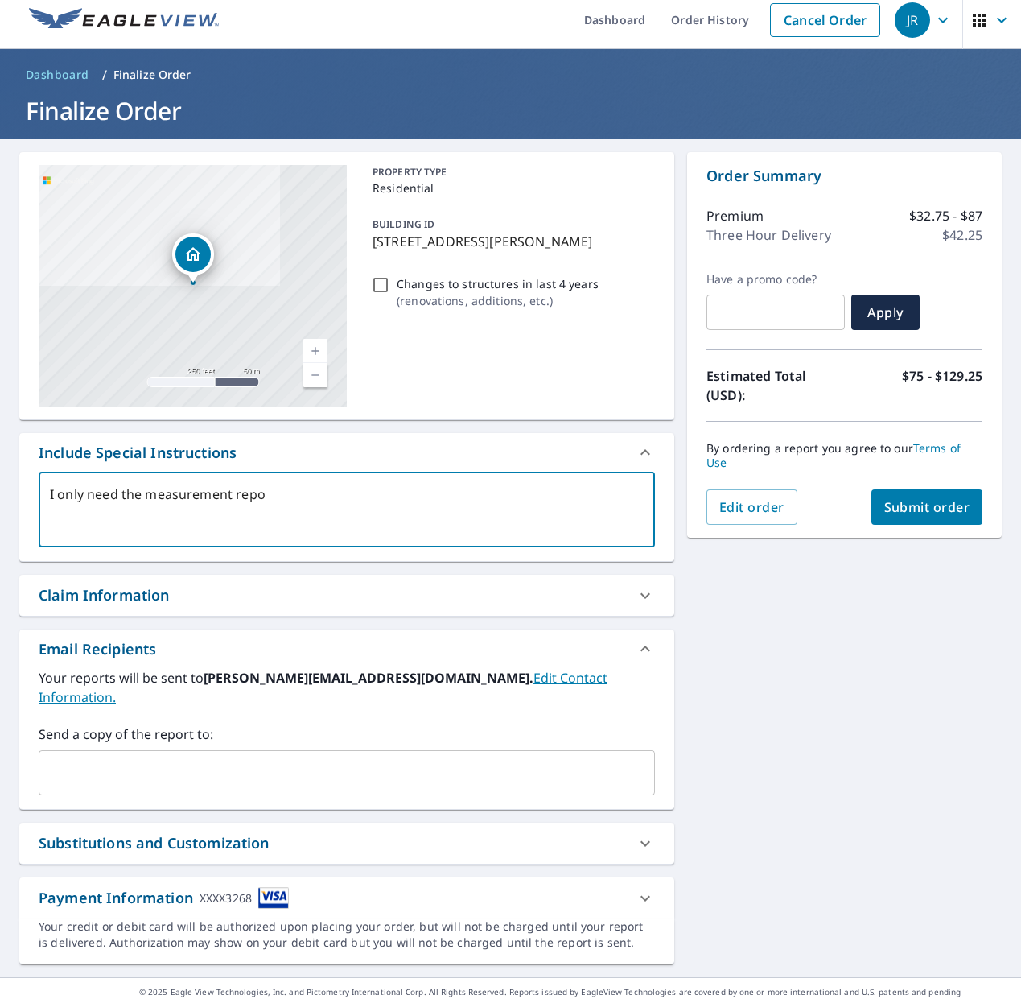
type textarea "x"
type textarea "I only need the measurement report"
type textarea "x"
type textarea "I only need the measurement report"
type textarea "x"
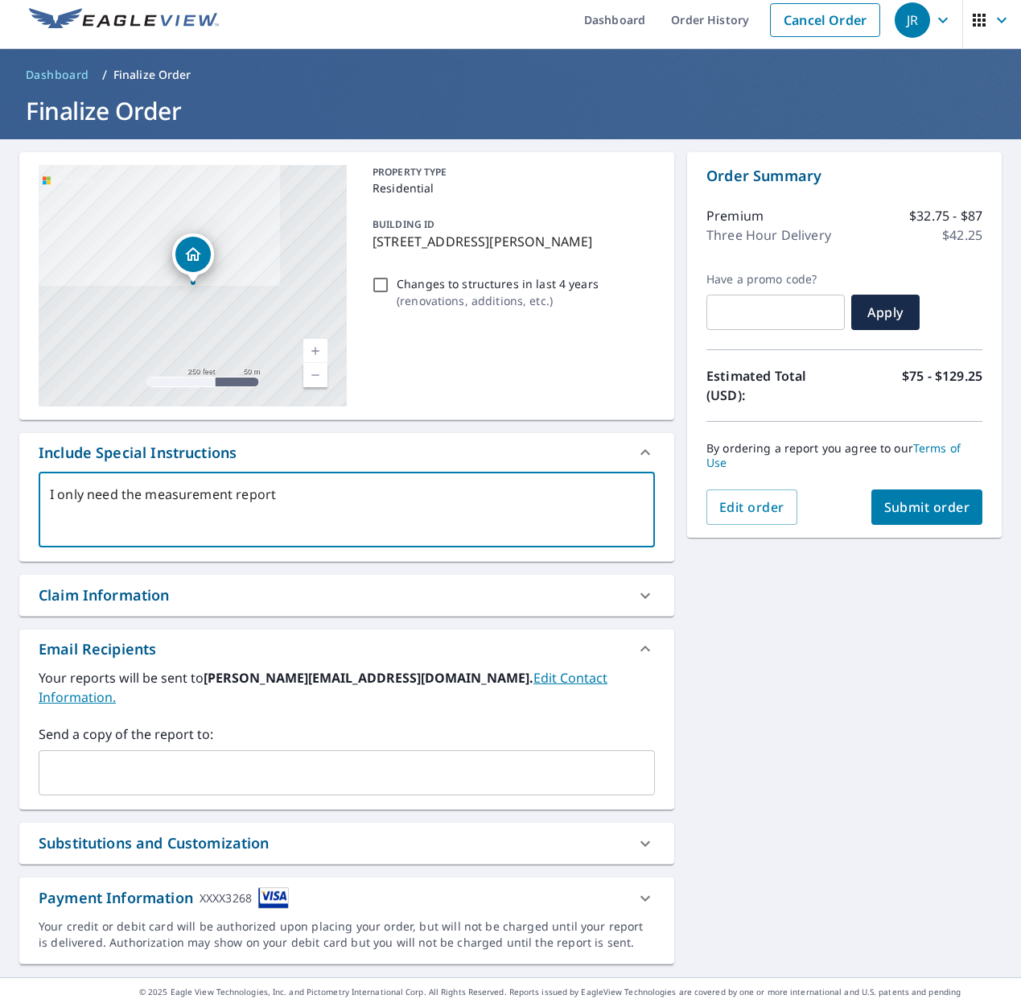
type textarea "I only need the measurement report f"
type textarea "x"
type textarea "I only need the measurement report fo"
type textarea "x"
type textarea "I only need the measurement report for"
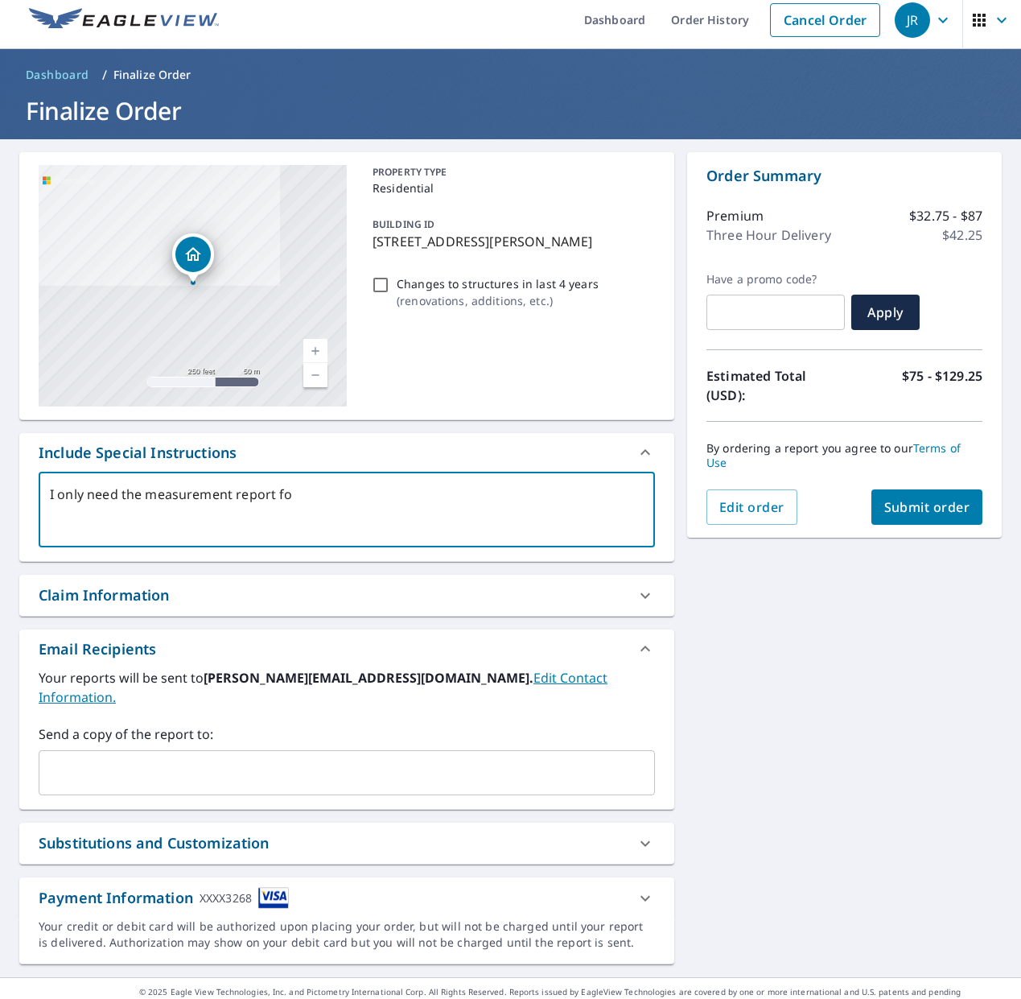
type textarea "x"
type textarea "I only need the measurement report for"
type textarea "x"
type textarea "I only need the measurement report for t"
type textarea "x"
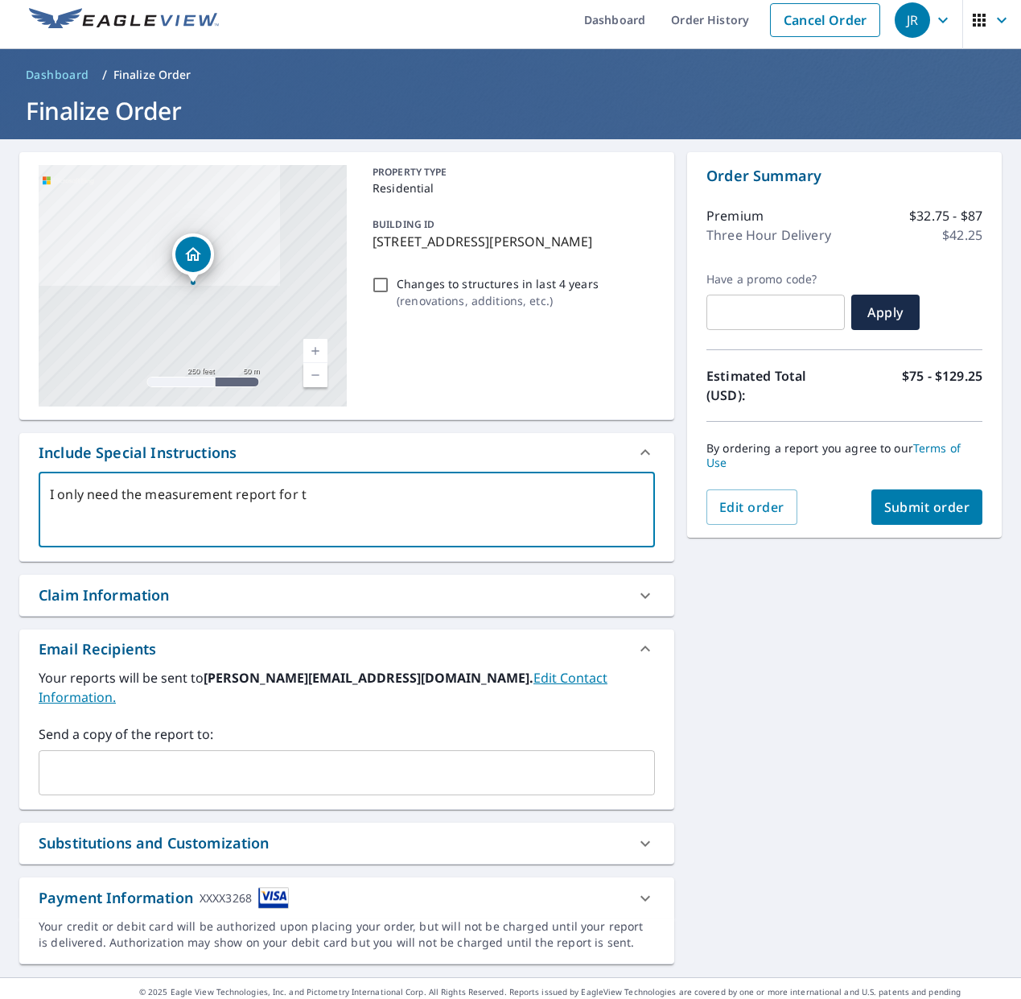
type textarea "I only need the measurement report for th"
type textarea "x"
type textarea "I only need the measurement report for the"
type textarea "x"
type textarea "I only need the measurement report for the"
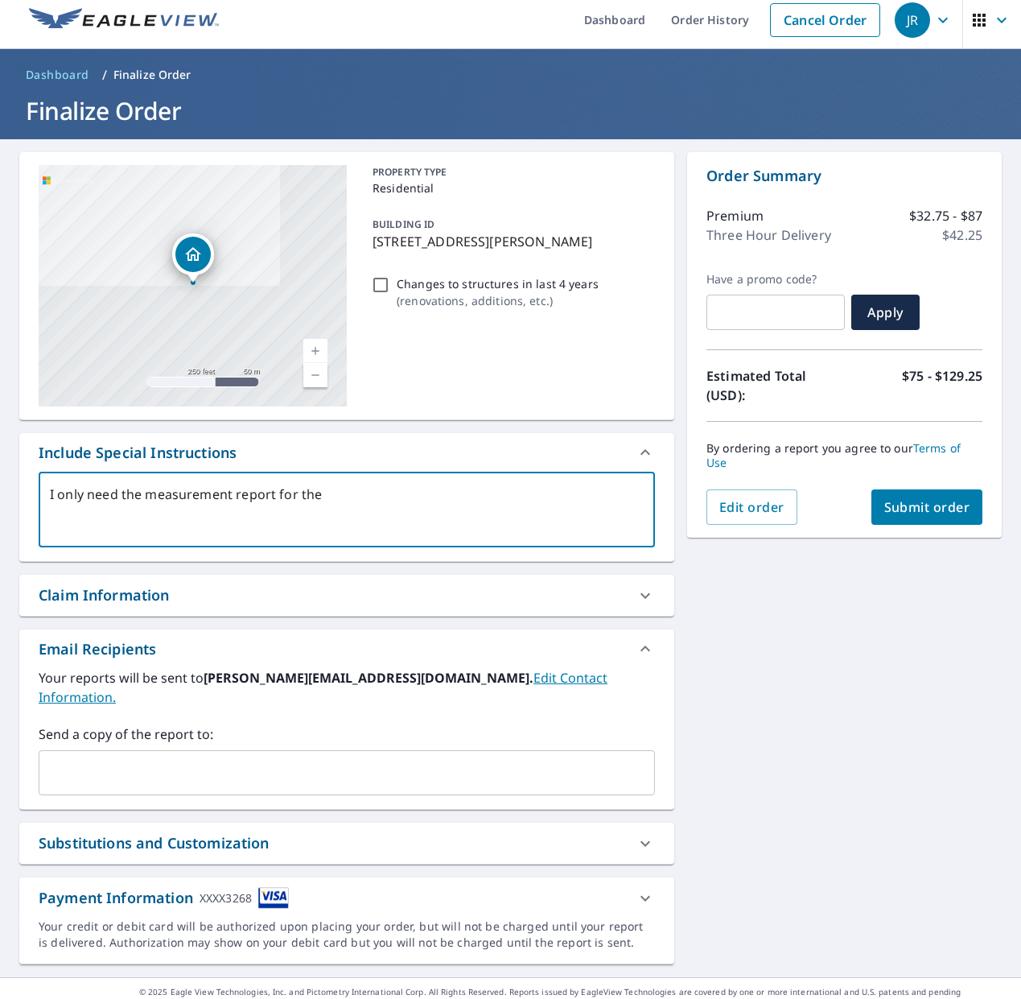
type textarea "x"
type textarea "I only need the measurement report for the s"
type textarea "x"
type textarea "I only need the measurement report for the sm"
type textarea "x"
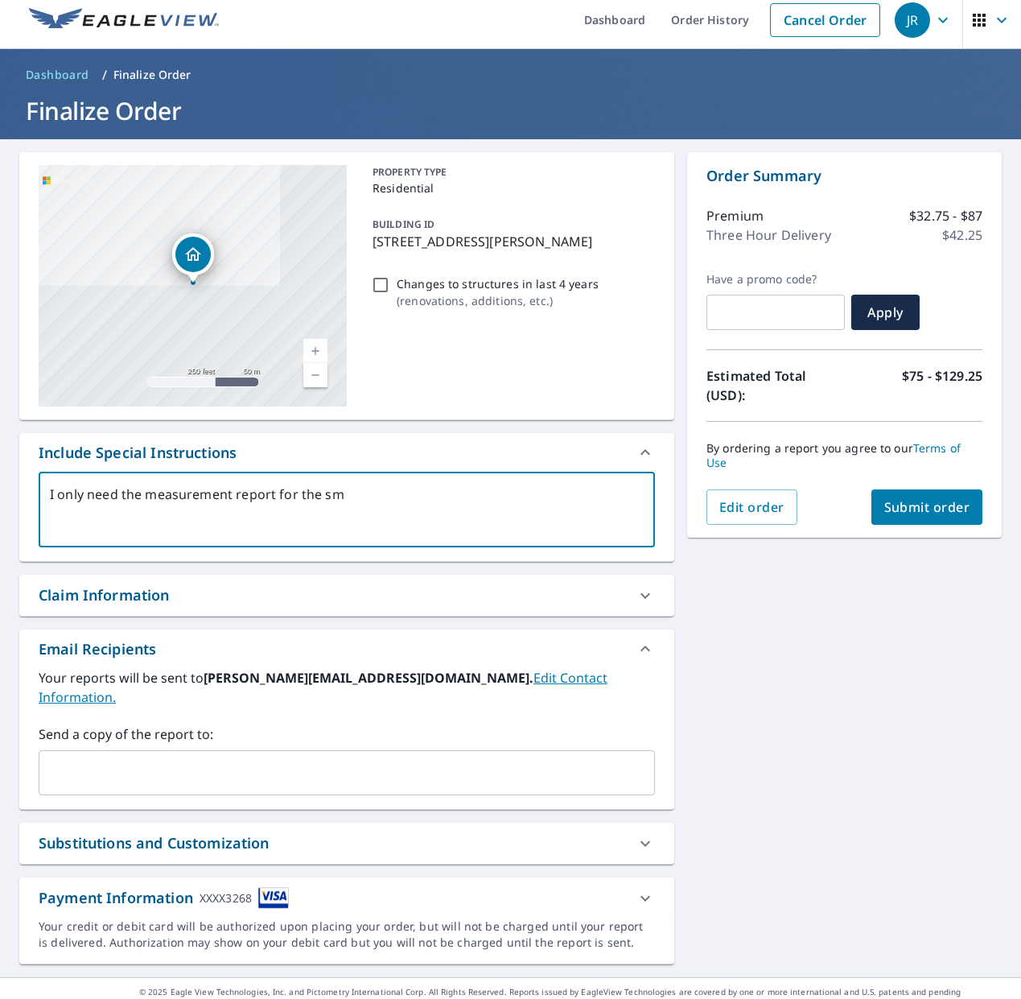
type textarea "I only need the measurement report for the sma"
type textarea "x"
type textarea "I only need the measurement report for the smal"
type textarea "x"
type textarea "I only need the measurement report for the small"
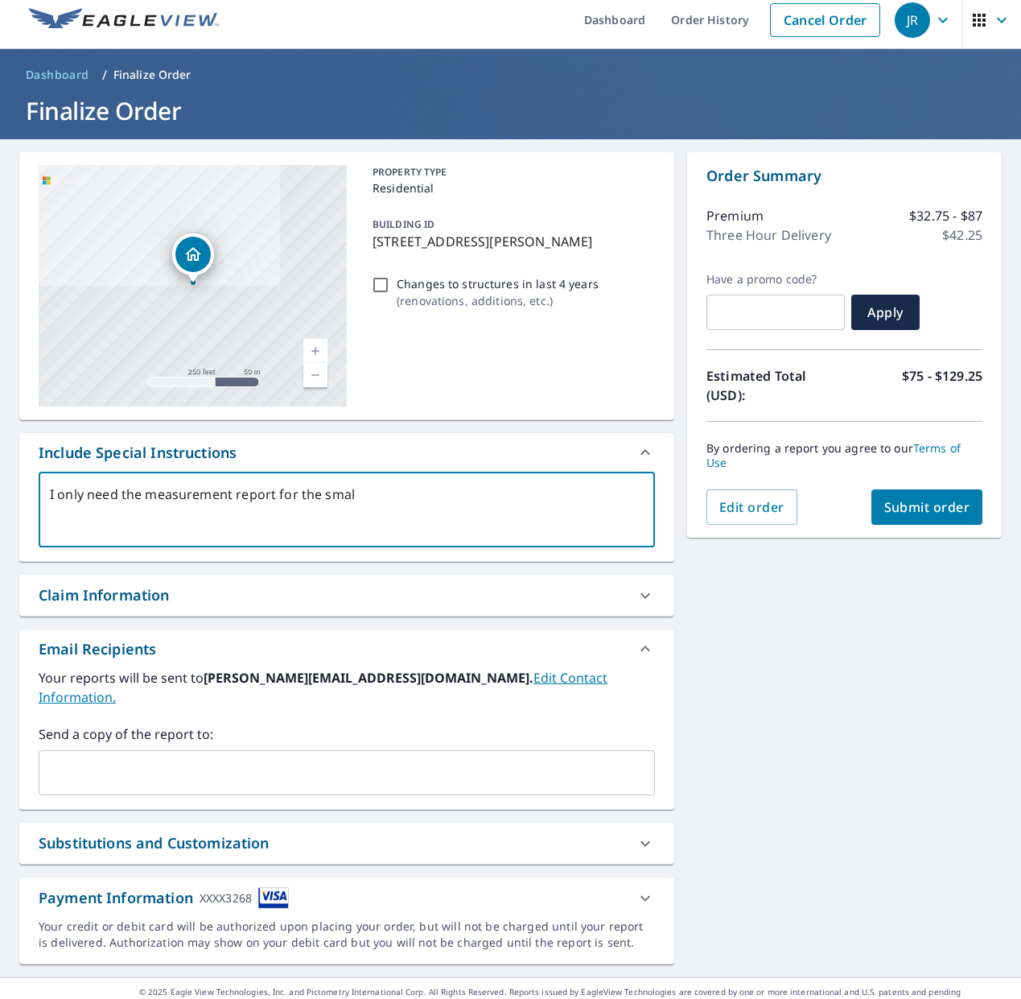
type textarea "x"
type textarea "I only need the measurement report for the small"
type textarea "x"
type textarea "I only need the measurement report for the small b"
type textarea "x"
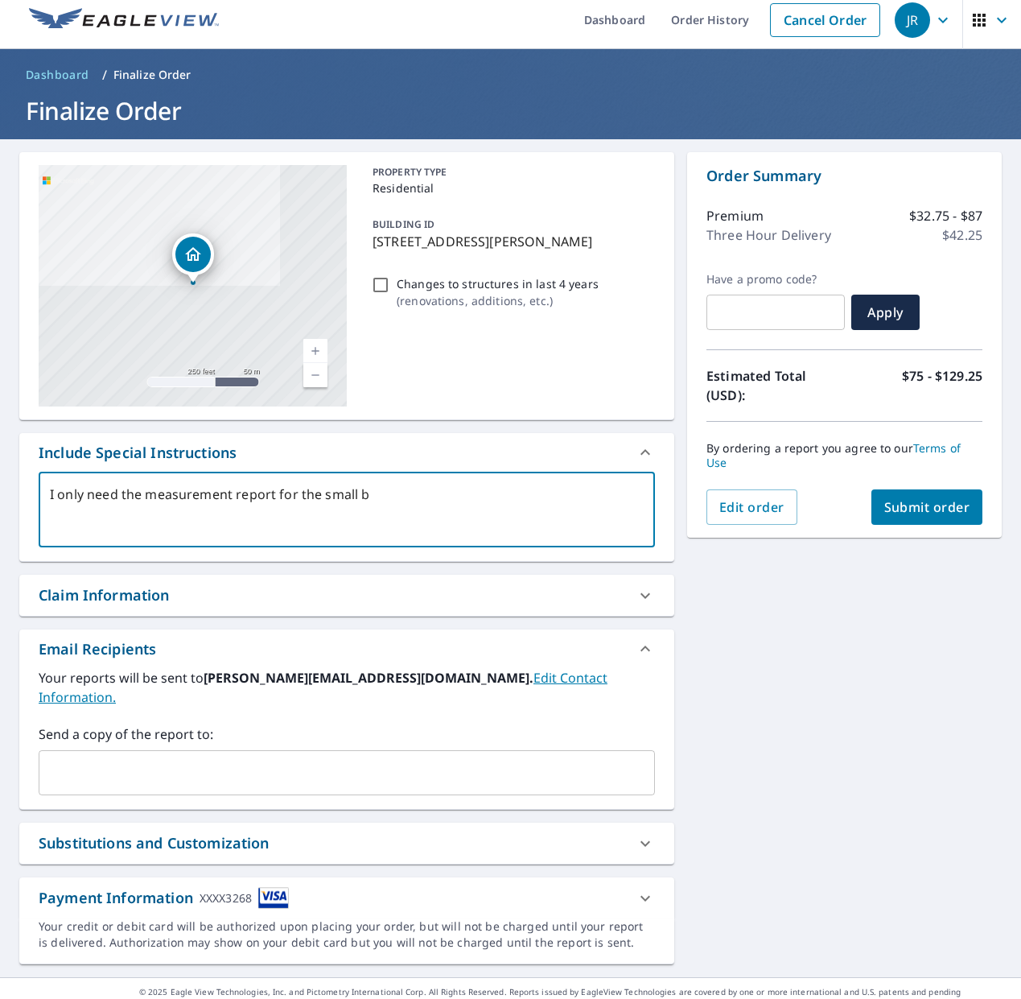
type textarea "I only need the measurement report for the small bu"
type textarea "x"
type textarea "I only need the measurement report for the small [PERSON_NAME]"
type textarea "x"
type textarea "I only need the measurement report for the small buil"
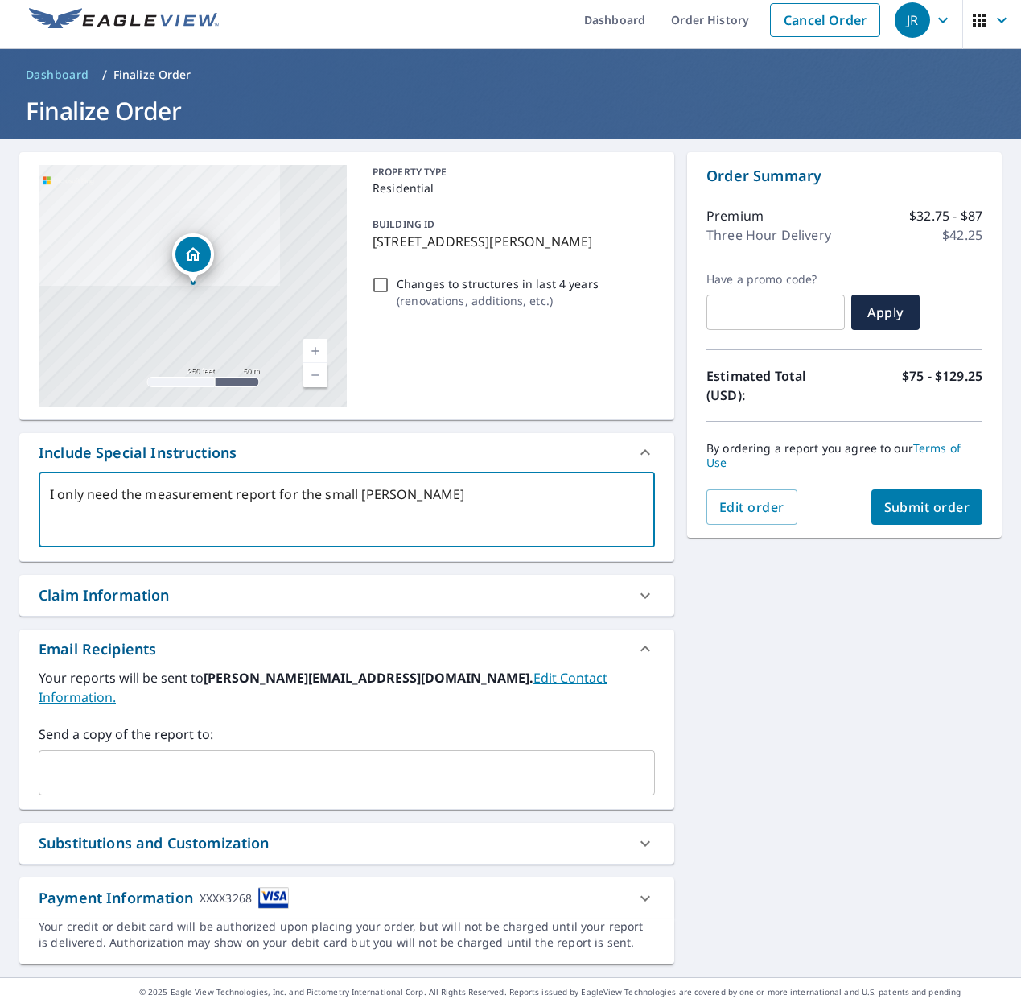
type textarea "x"
type textarea "I only need the measurement report for the small build"
type textarea "x"
type textarea "I only need the measurement report for the small buildi"
type textarea "x"
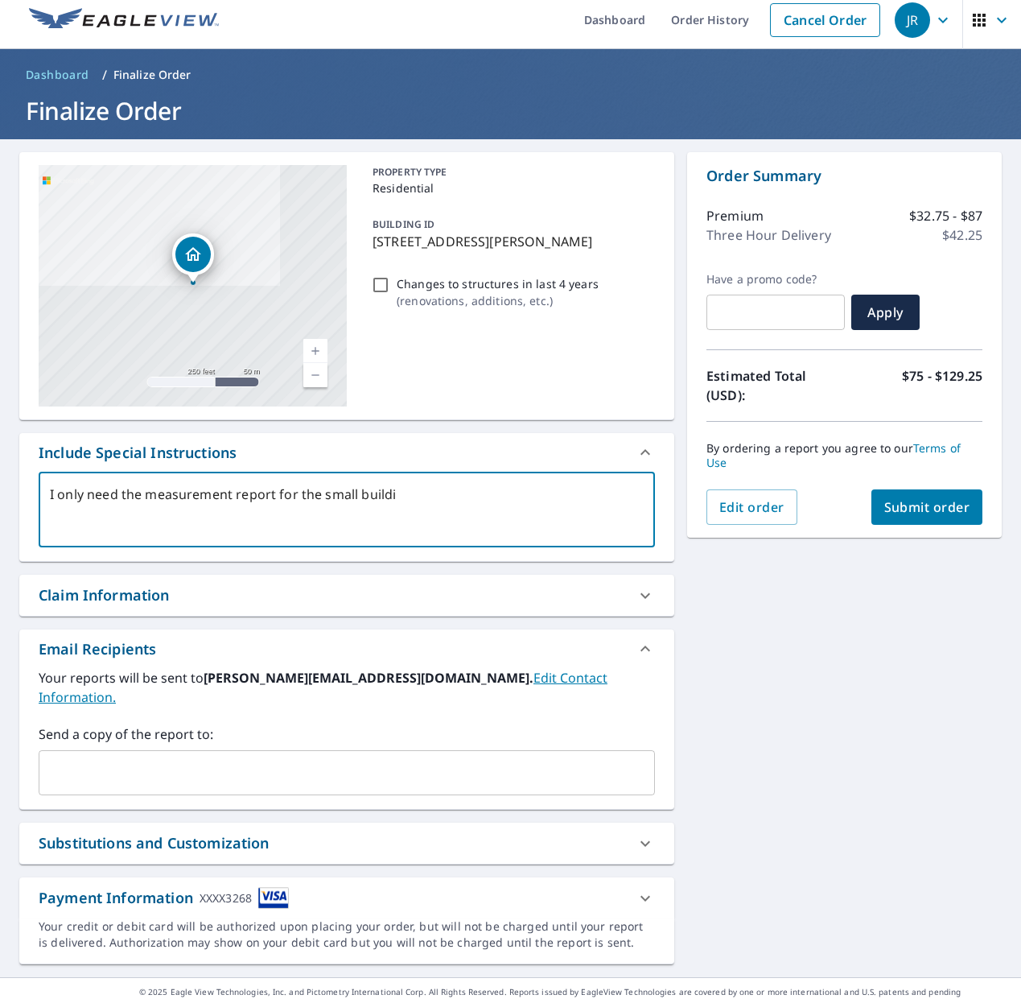
type textarea "I only need the measurement report for the small buildin"
type textarea "x"
type textarea "I only need the measurement report for the small building"
type textarea "x"
type textarea "I only need the measurement report for the small building"
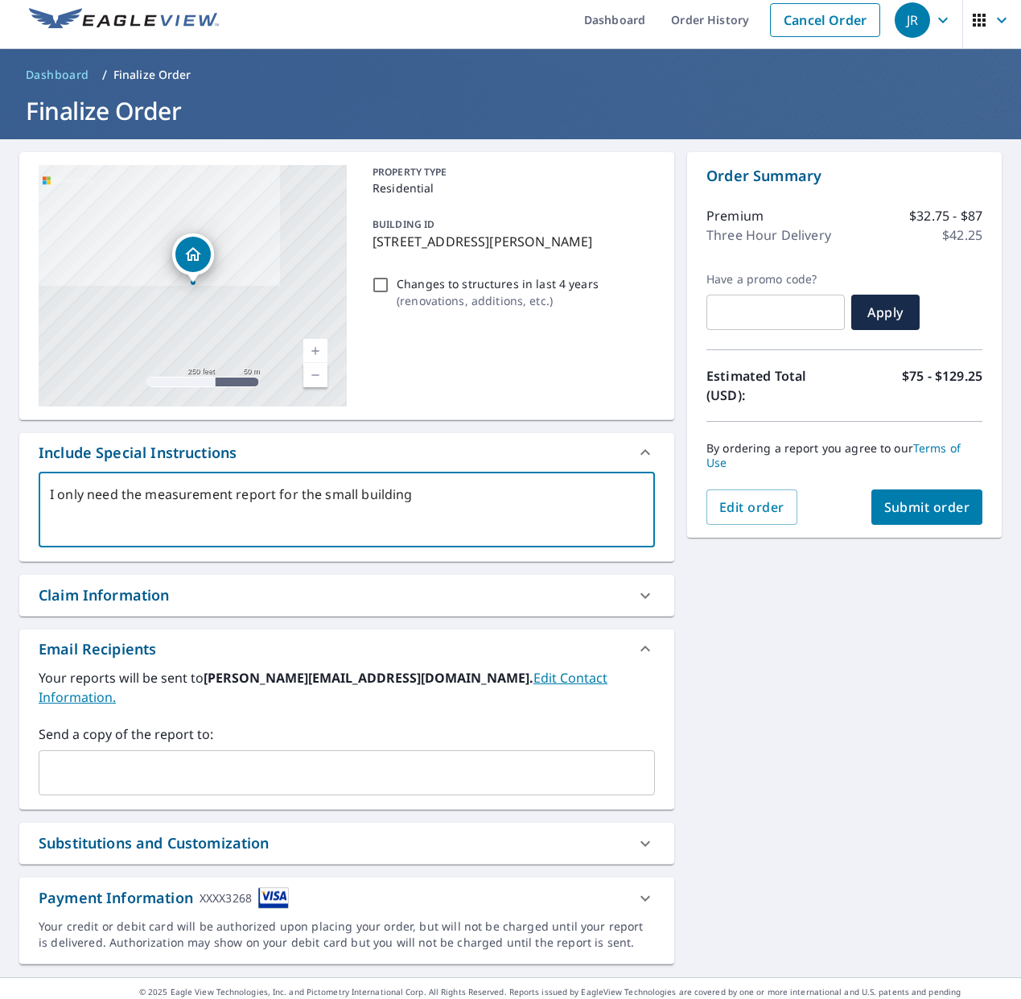
type textarea "x"
type textarea "I only need the measurement report for the small building w"
type textarea "x"
type textarea "I only need the measurement report for the small building wi"
type textarea "x"
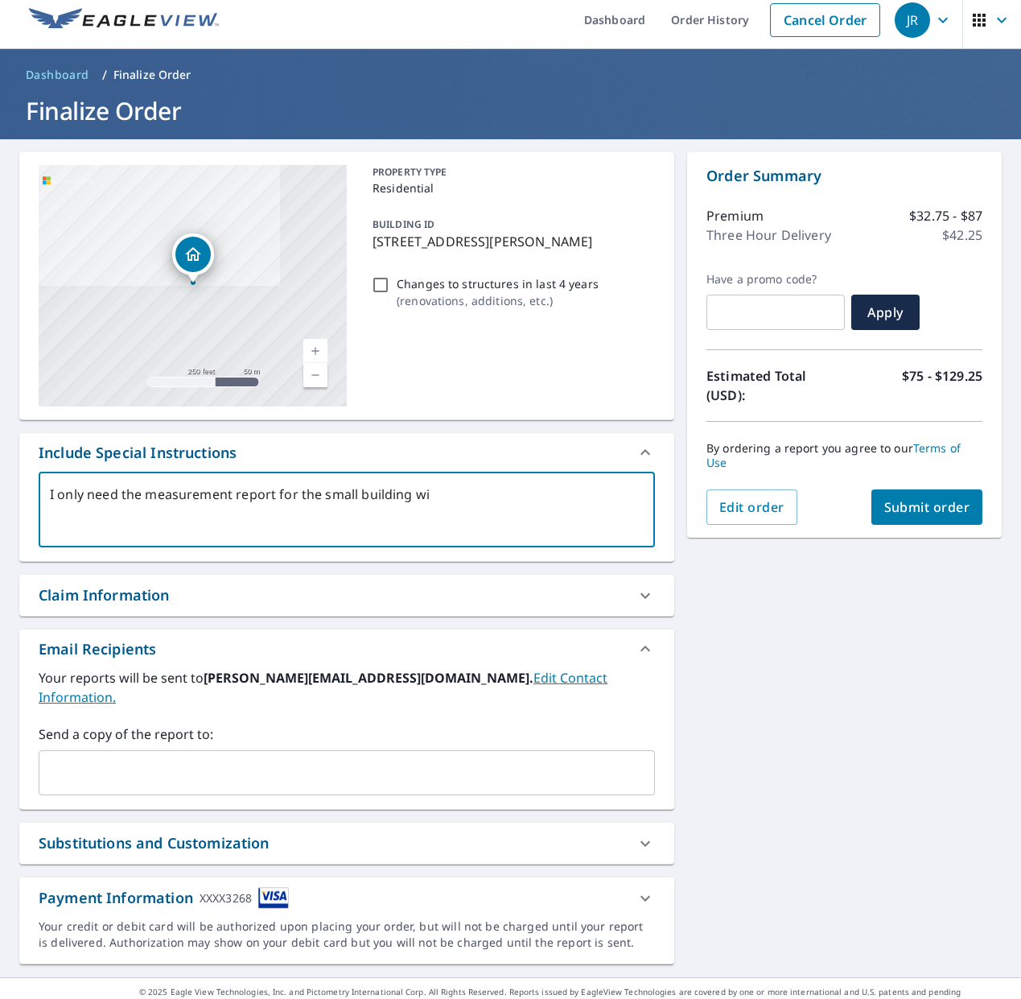
type textarea "I only need the measurement report for the small building wit"
type textarea "x"
type textarea "I only need the measurement report for the small building with"
type textarea "x"
type textarea "I only need the measurement report for the small building with"
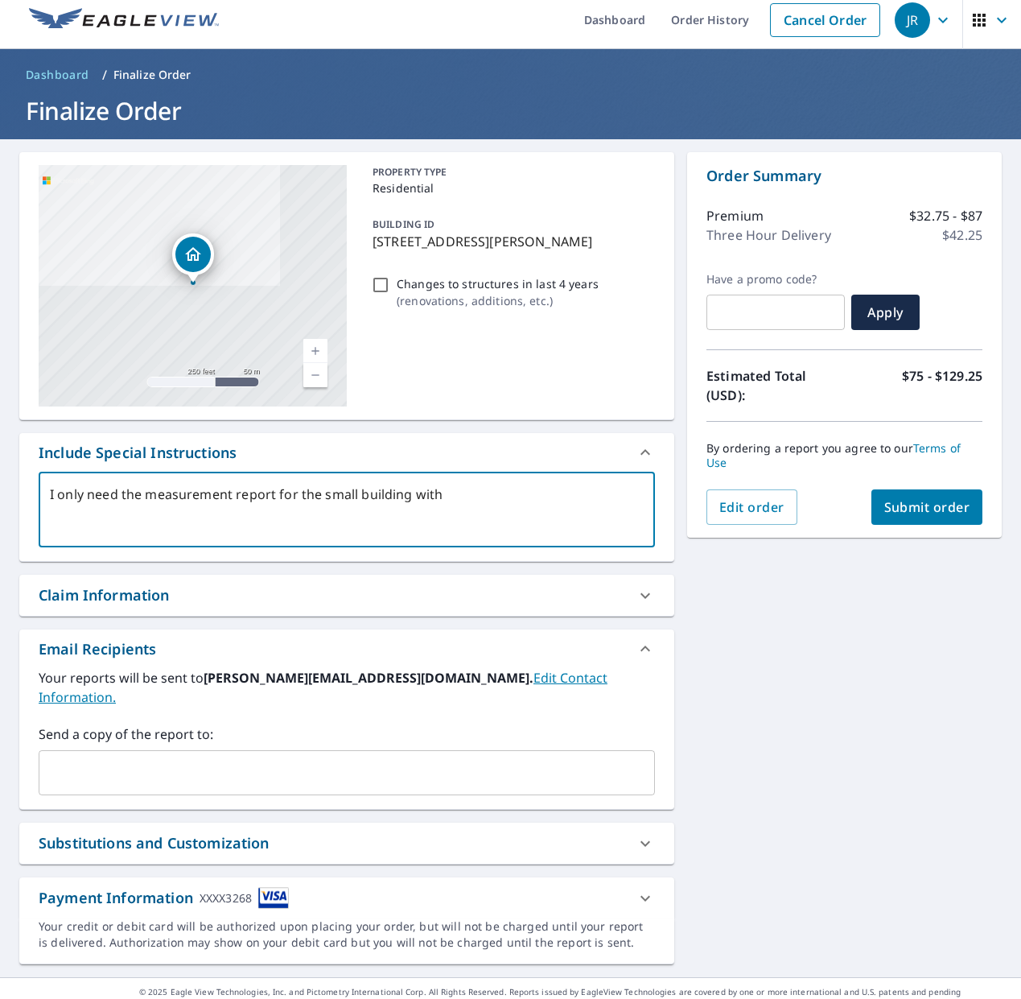
type textarea "x"
type textarea "I only need the measurement report for the small building with t"
type textarea "x"
type textarea "I only need the measurement report for the small building with th"
type textarea "x"
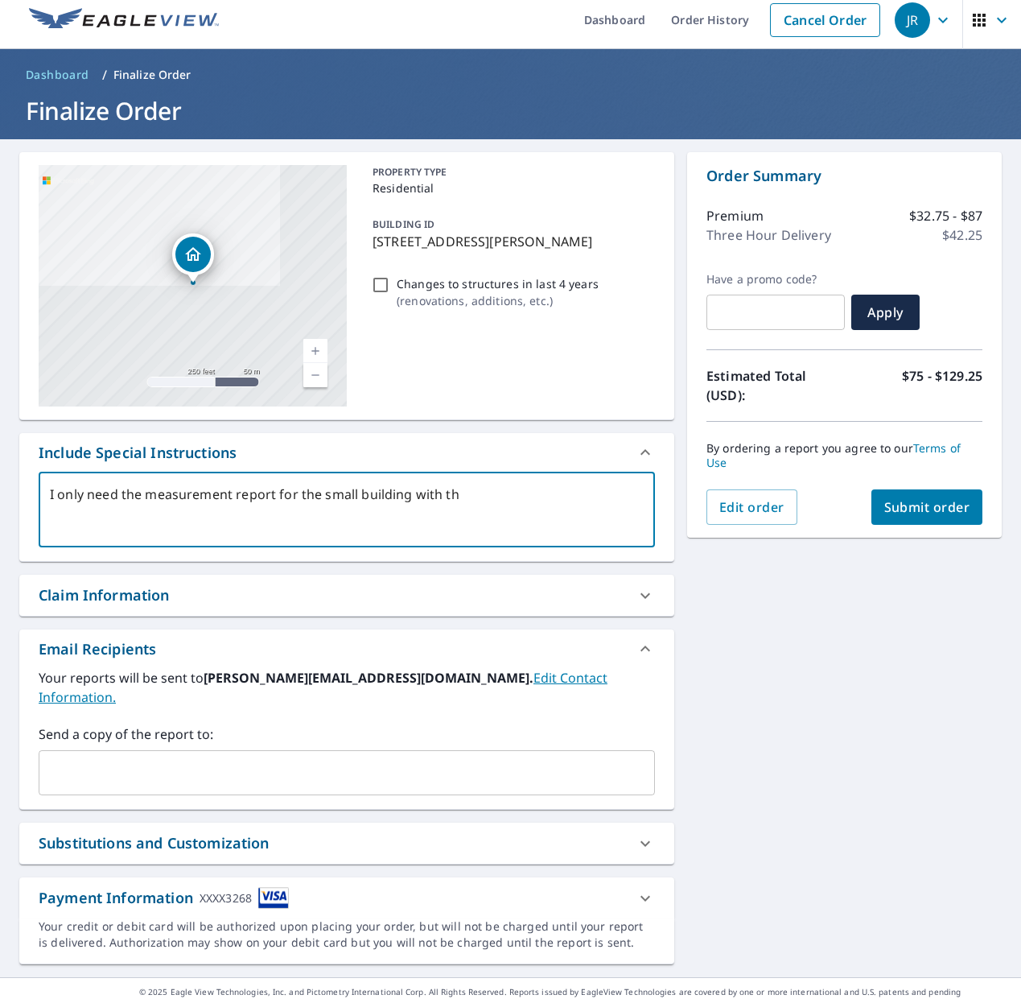
type textarea "I only need the measurement report for the small building with the"
type textarea "x"
type textarea "I only need the measurement report for the small building with the"
type textarea "x"
type textarea "I only need the measurement report for the small building with the m"
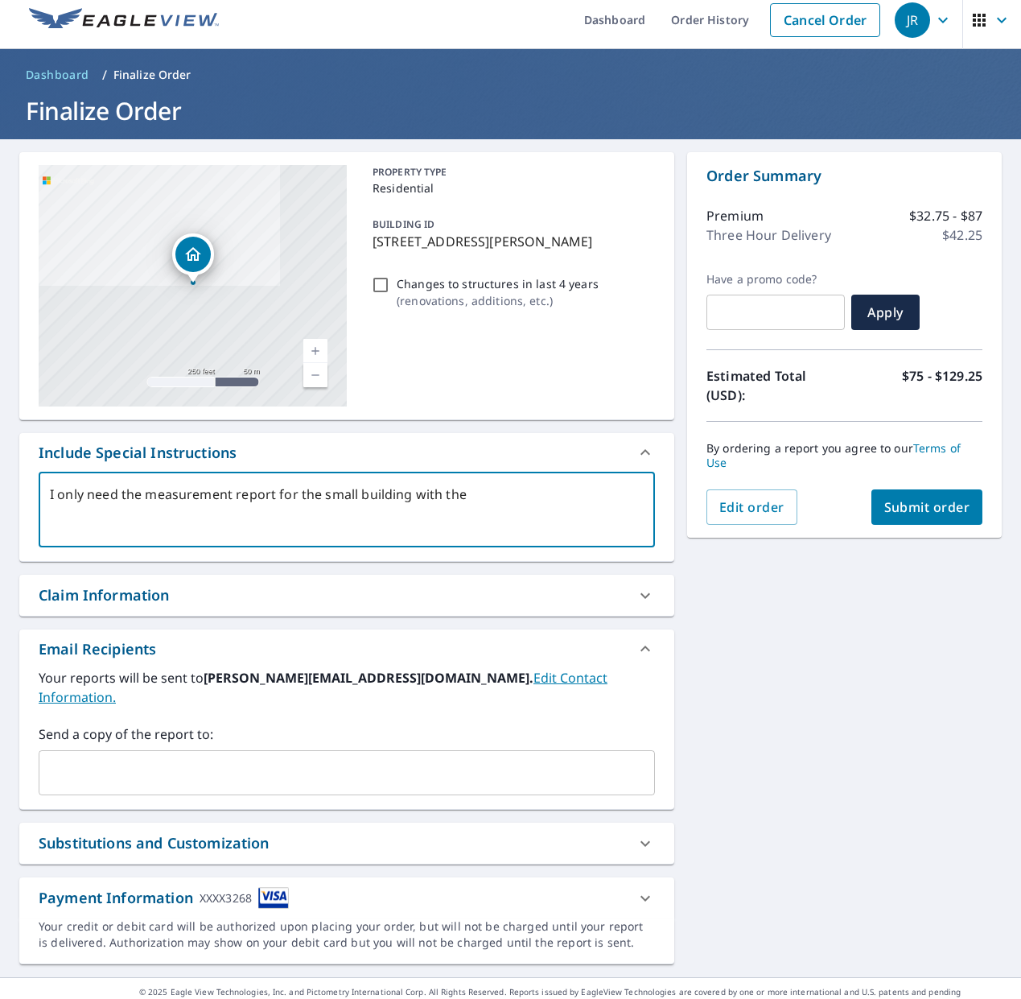
type textarea "x"
type textarea "I only need the measurement report for the small building with the ma"
type textarea "x"
type textarea "I only need the measurement report for the small building with the map"
type textarea "x"
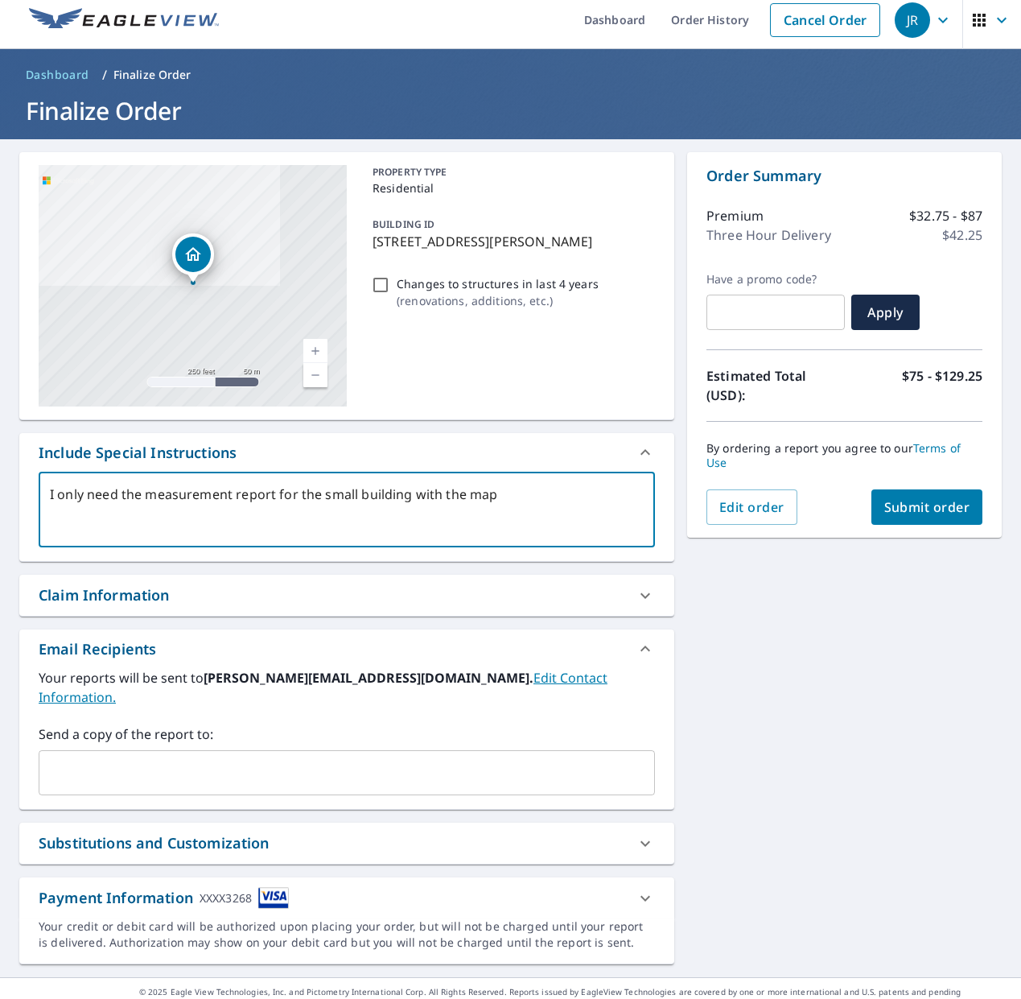
type textarea "I only need the measurement report for the small building with the map"
type textarea "x"
type textarea "I only need the measurement report for the small building with the map i"
type textarea "x"
type textarea "I only need the measurement report for the small building with the map in"
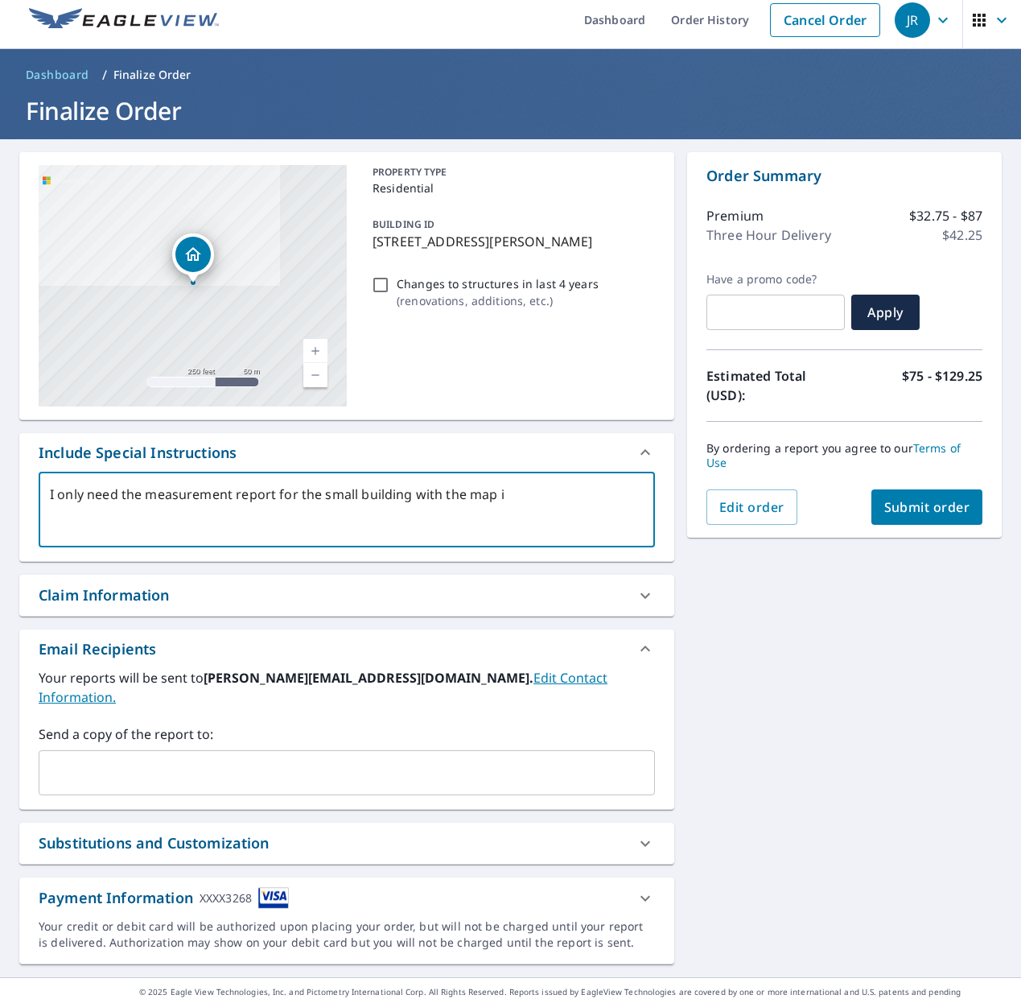
type textarea "x"
type textarea "I only need the measurement report for the small building with the map ind"
type textarea "x"
type textarea "I only need the measurement report for the small building with the map indi"
type textarea "x"
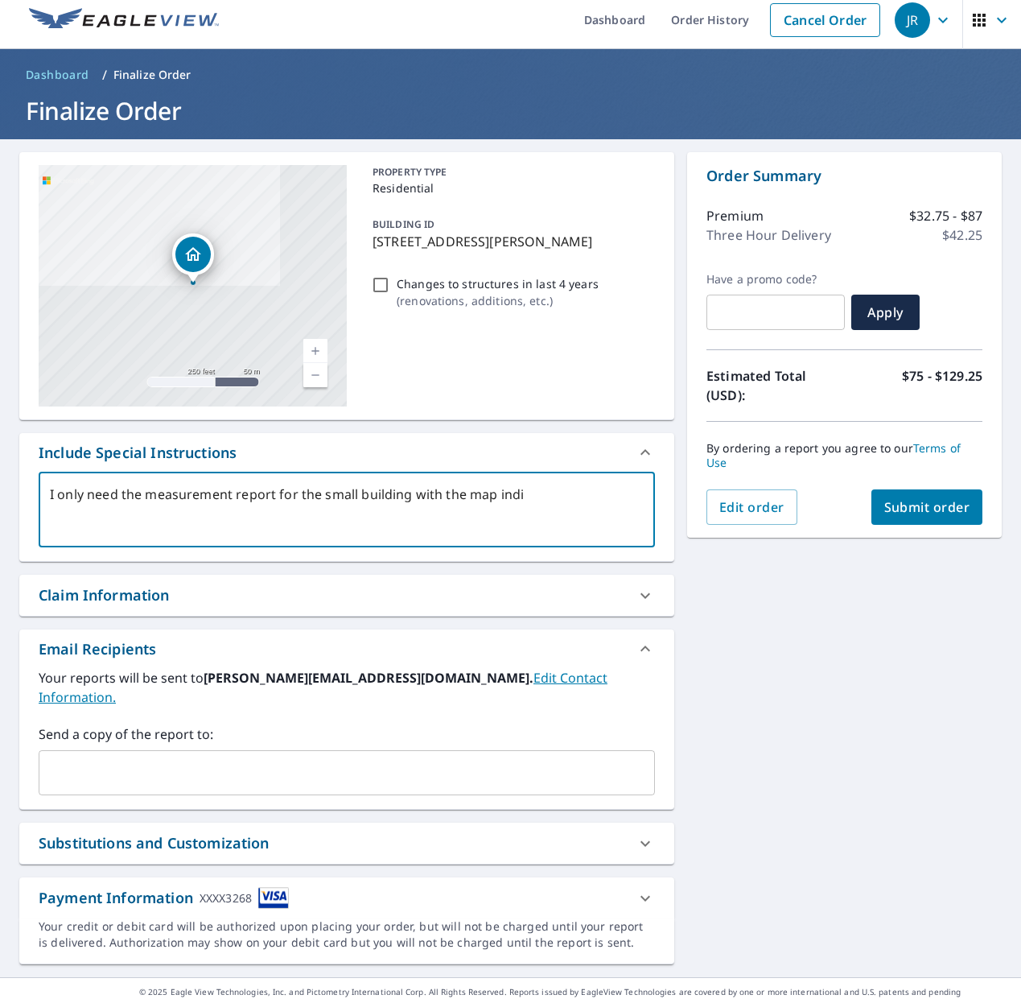
type textarea "I only need the measurement report for the small building with the map indio"
type textarea "x"
type textarea "I only need the measurement report for the small building with the map indioc"
type textarea "x"
type textarea "I only need the measurement report for the small building with the map indioca"
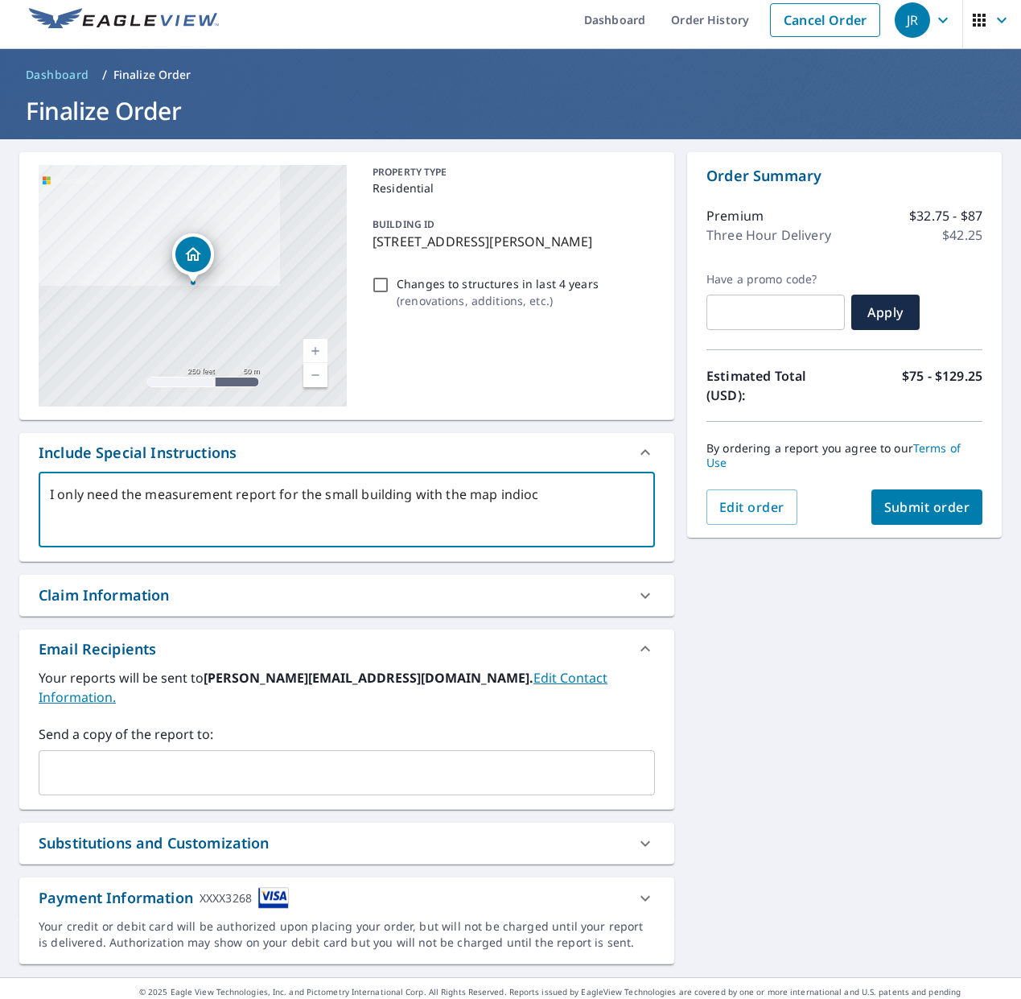
type textarea "x"
type textarea "I only need the measurement report for the small building with the map indiocat"
type textarea "x"
type textarea "I only need the measurement report for the small building with the map indiocatn"
type textarea "x"
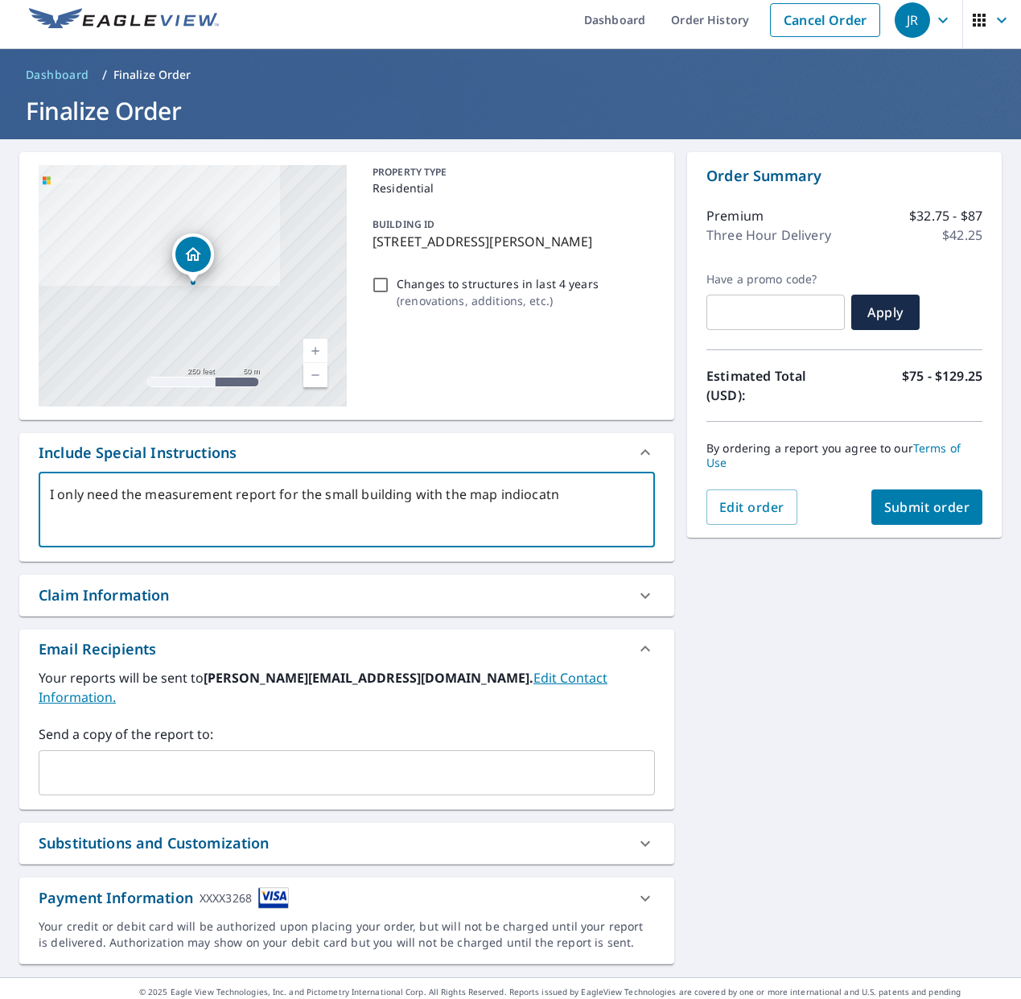
type textarea "I only need the measurement report for the small building with the map indiocat…"
type textarea "x"
type textarea "I only need the measurement report for the small building with the map indiocat…"
type textarea "x"
type textarea "I only need the measurement report for the small building with the map indiocat…"
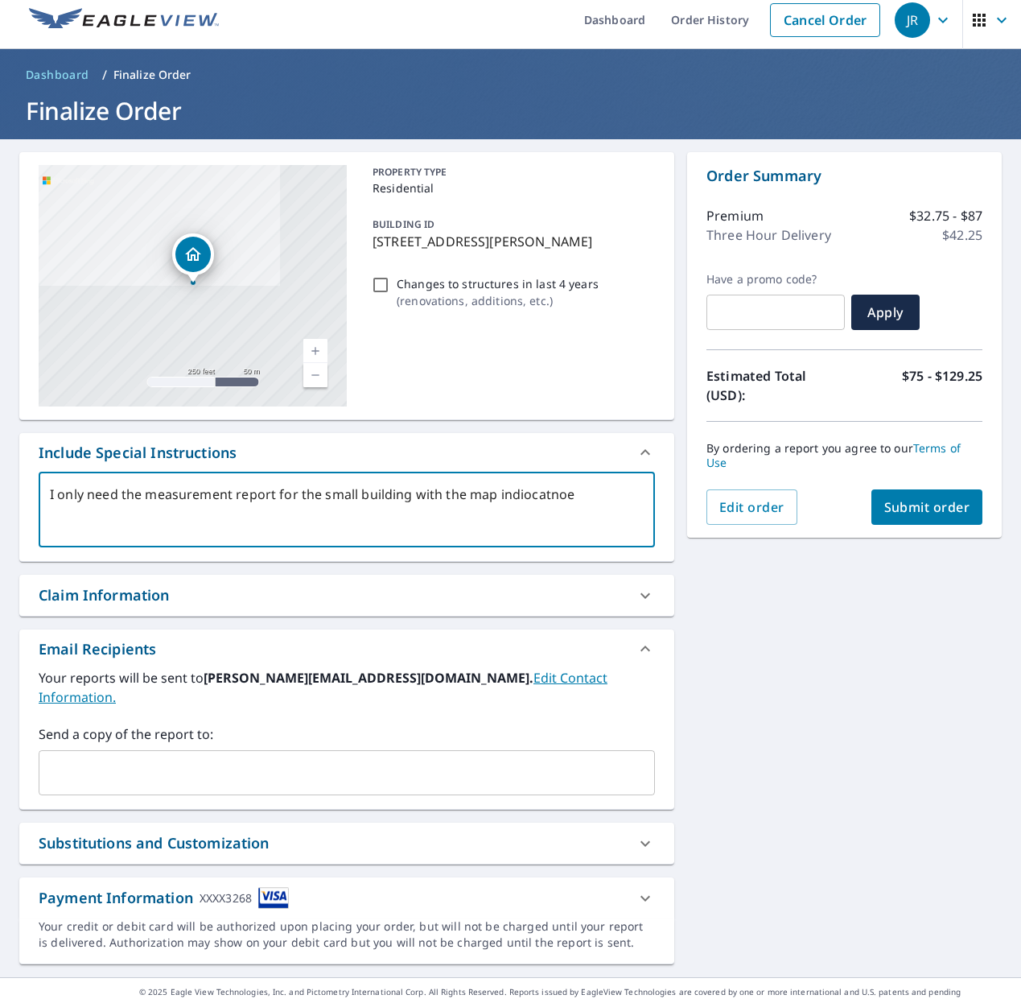
type textarea "x"
type textarea "I only need the measurement report for the small building with the map indiocat…"
type textarea "x"
type textarea "I only need the measurement report for the small building with the map indiocat…"
type textarea "x"
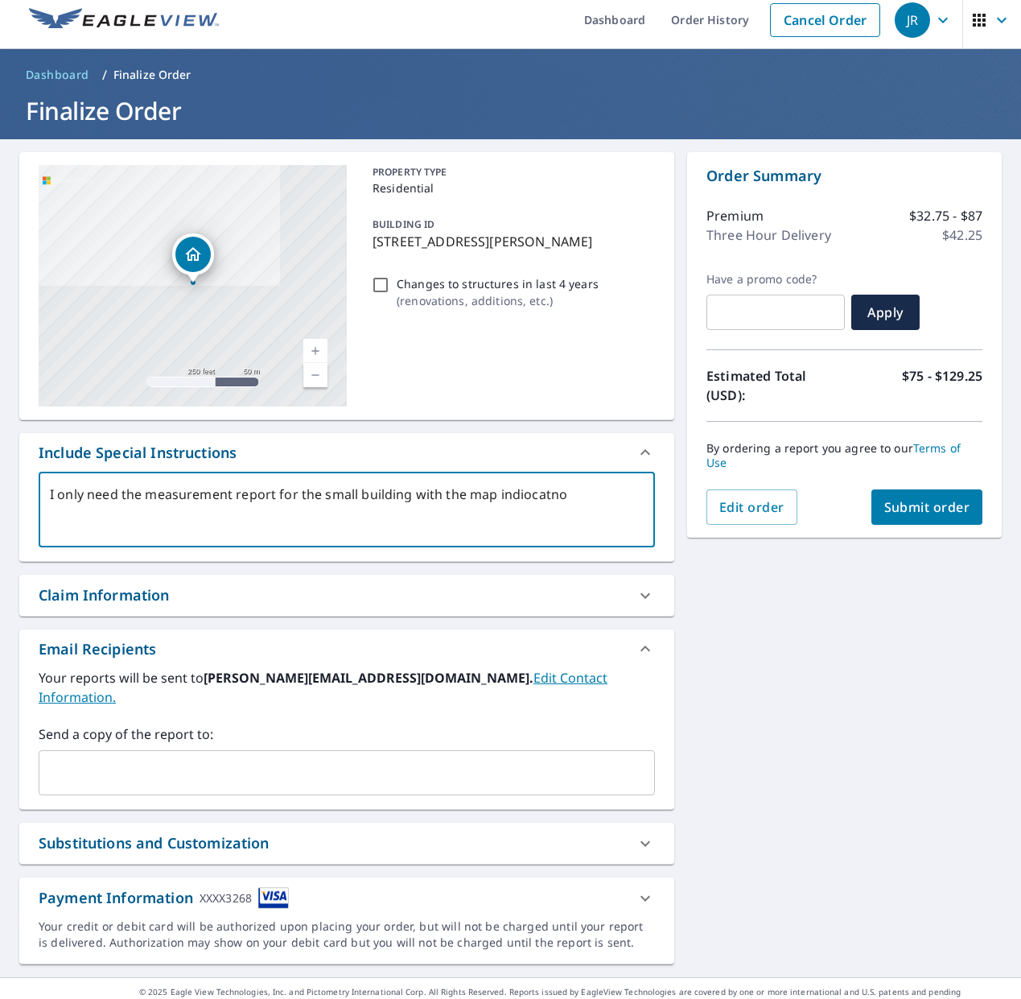
type textarea "I only need the measurement report for the small building with the map indiocatn"
type textarea "x"
type textarea "I only need the measurement report for the small building with the map indiocat"
type textarea "x"
type textarea "I only need the measurement report for the small building with the map indioca"
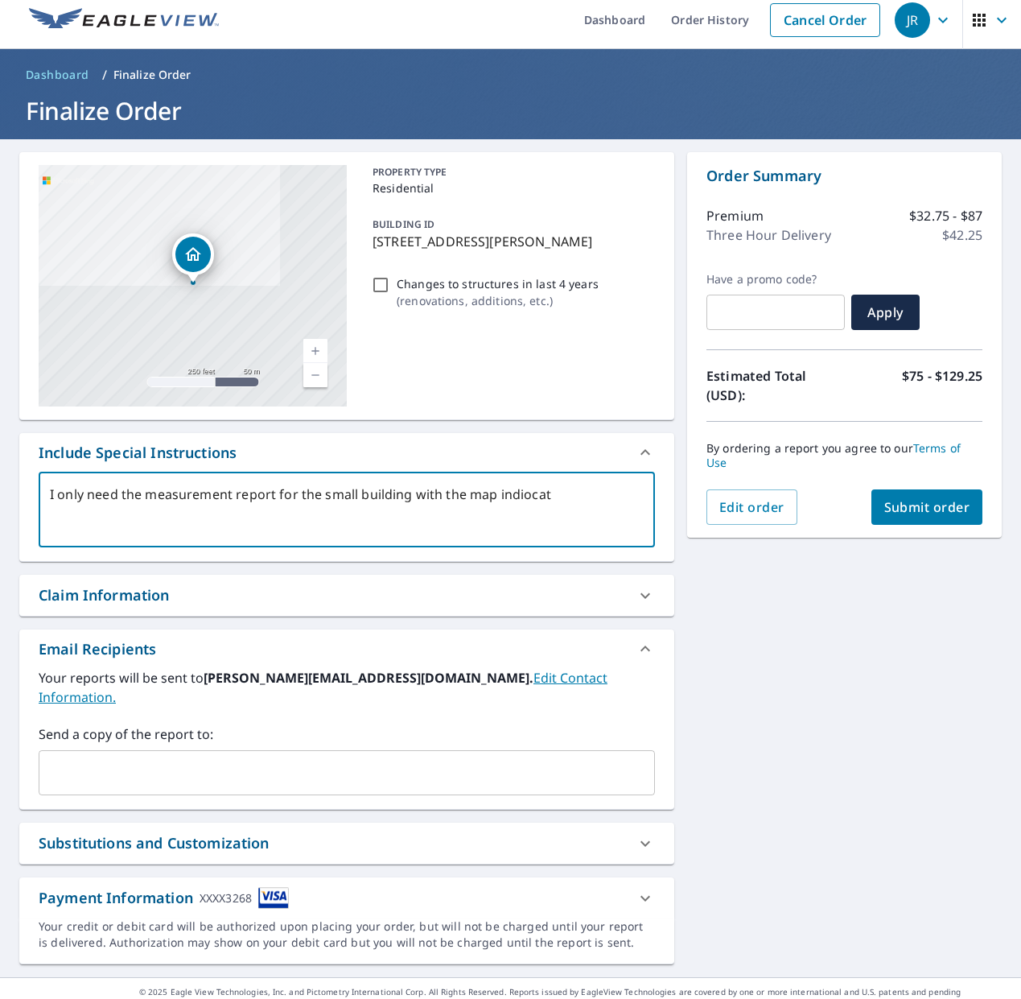
type textarea "x"
type textarea "I only need the measurement report for the small building with the map indioc"
type textarea "x"
type textarea "I only need the measurement report for the small building with the map indio"
type textarea "x"
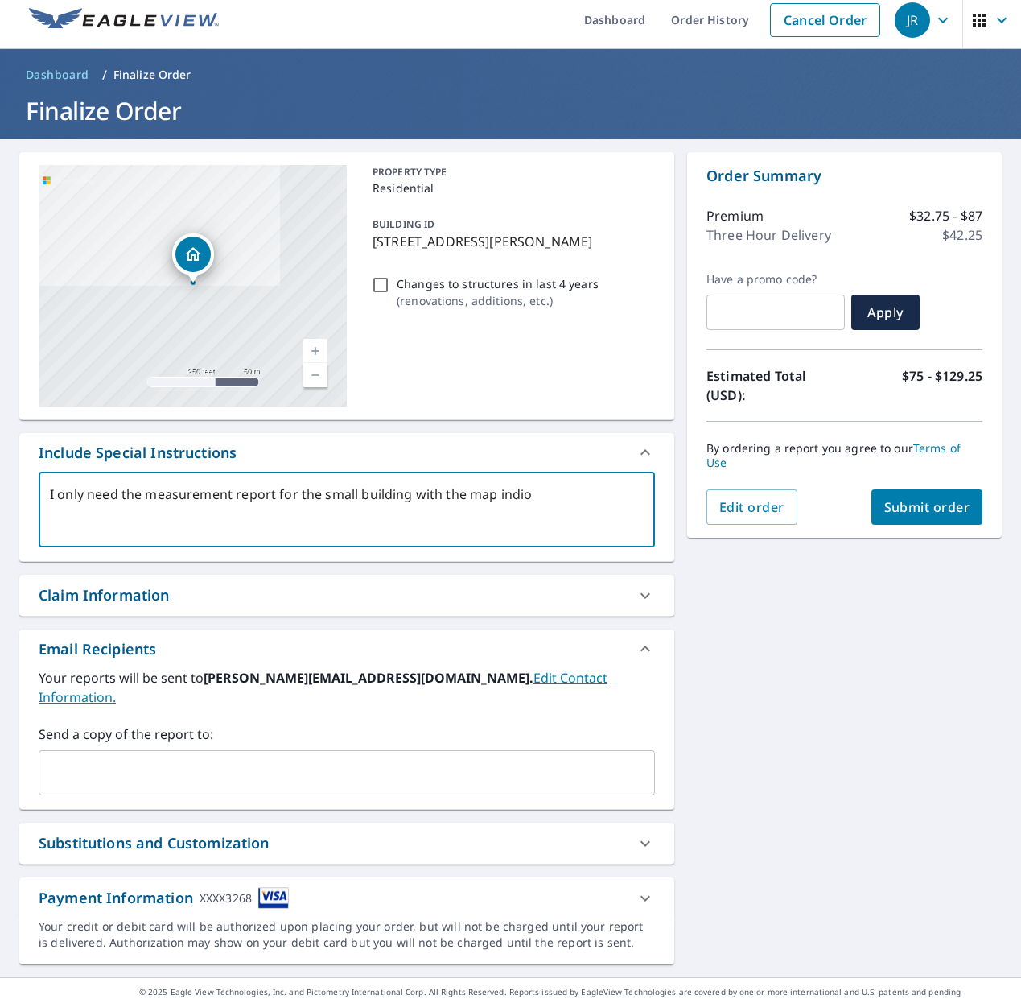
type textarea "I only need the measurement report for the small building with the map indi"
type textarea "x"
type textarea "I only need the measurement report for the small building with the map indic"
type textarea "x"
type textarea "I only need the measurement report for the small building with the map indica"
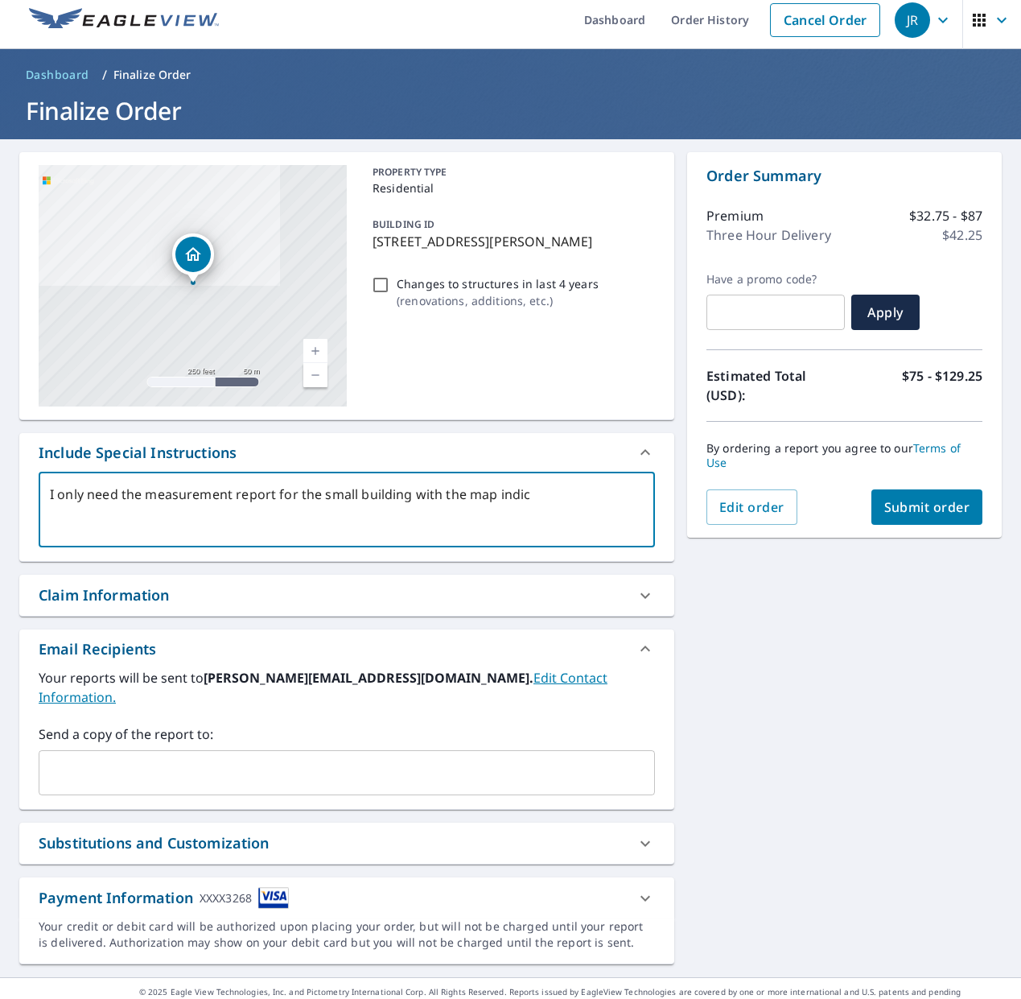
type textarea "x"
type textarea "I only need the measurement report for the small building with the map indicat"
type textarea "x"
type textarea "I only need the measurement report for the small building with the map indicati"
type textarea "x"
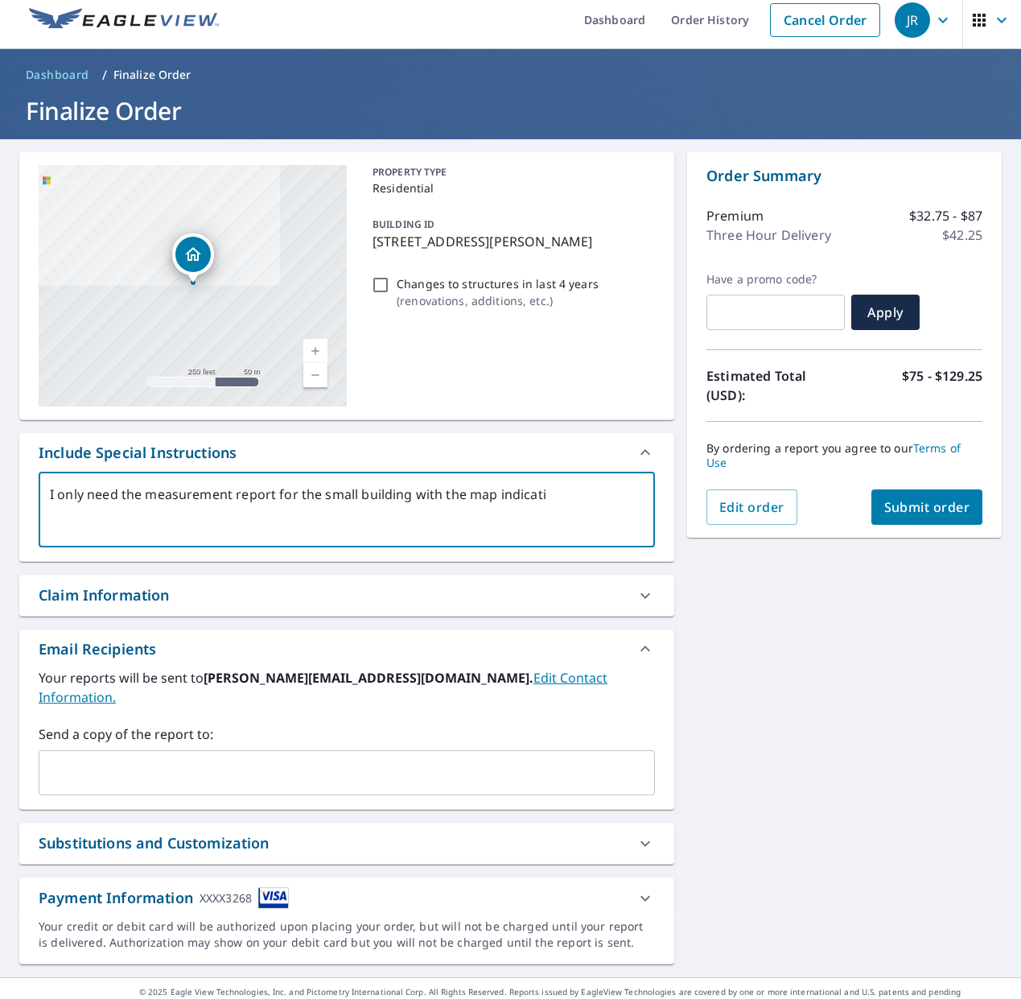
type textarea "I only need the measurement report for the small building with the map indicatio"
type textarea "x"
type textarea "I only need the measurement report for the small building with the map indicati…"
type textarea "x"
type textarea "I only need the measurement report for the small building with the map indicator"
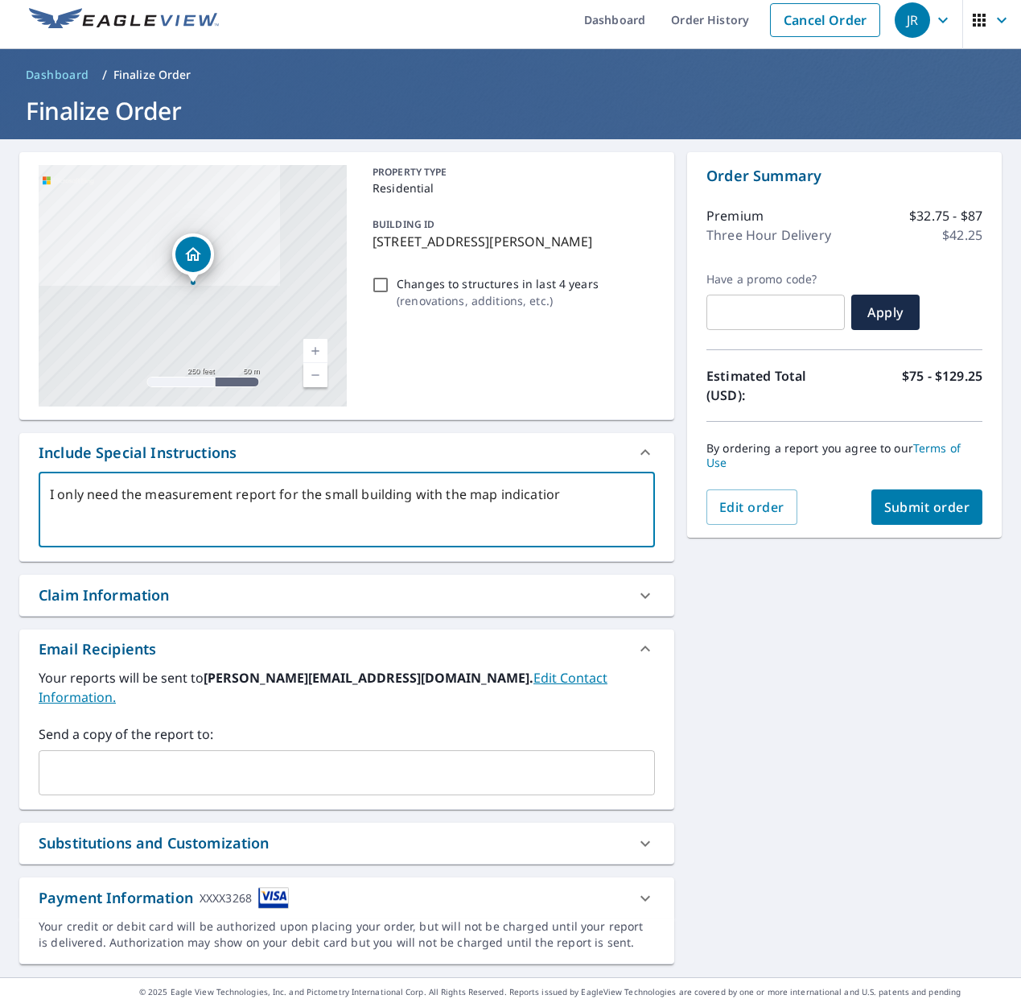
type textarea "x"
click at [169, 509] on textarea "I only need the measurement report for the small building with the map indicato…" at bounding box center [347, 510] width 594 height 46
click at [250, 507] on textarea "I only need the measurement report for the small building with the map indicato…" at bounding box center [347, 510] width 594 height 46
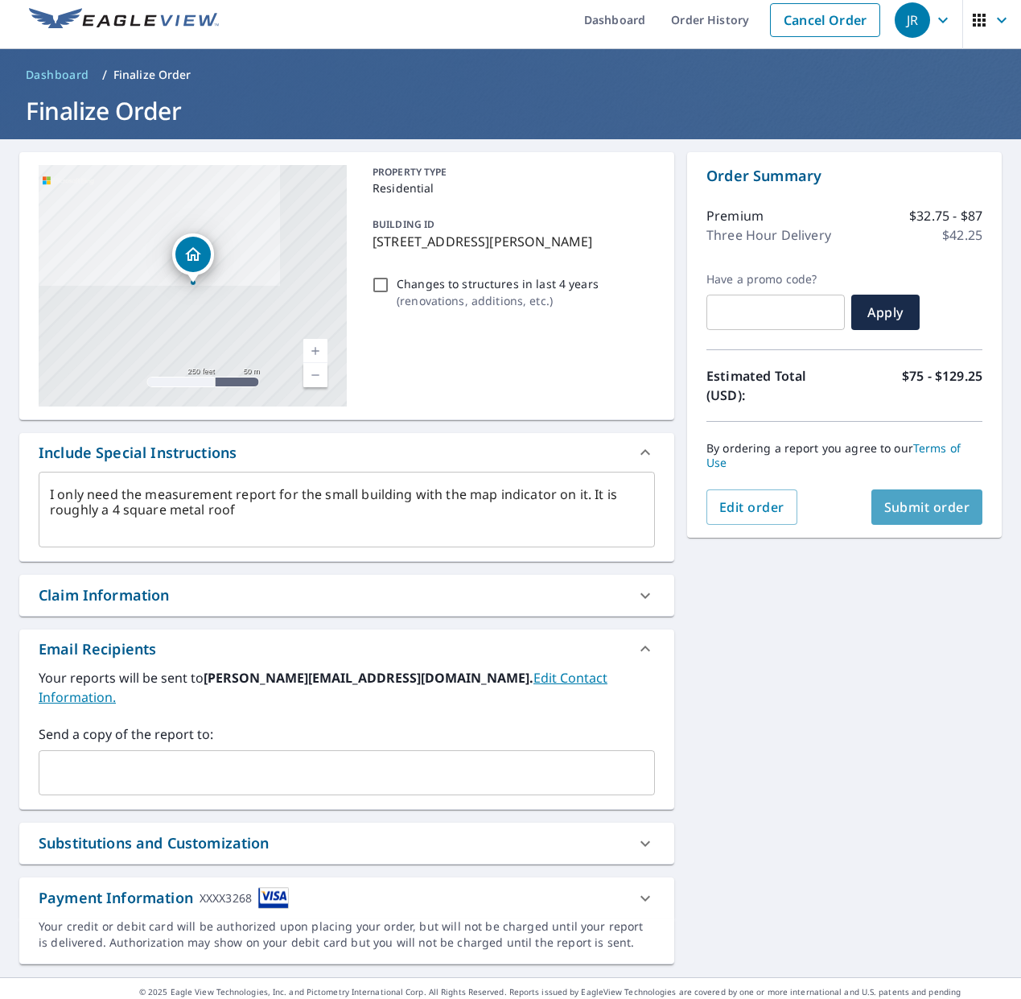
click at [923, 504] on button "Submit order" at bounding box center [928, 506] width 112 height 35
